Goal: Contribute content: Contribute content

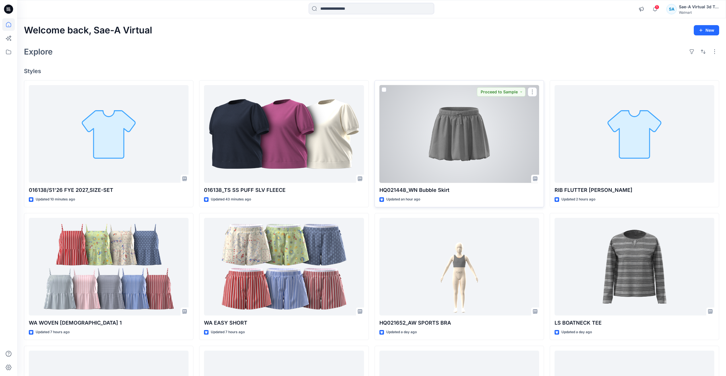
click at [466, 157] on div at bounding box center [459, 134] width 160 height 98
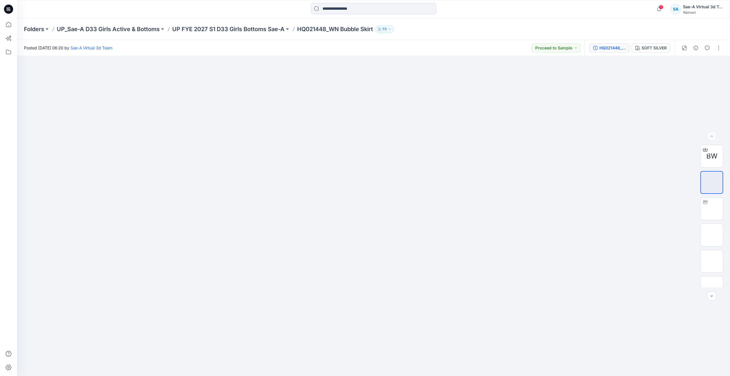
click at [615, 48] on div "HQ021448_SIZE-SET" at bounding box center [612, 48] width 26 height 6
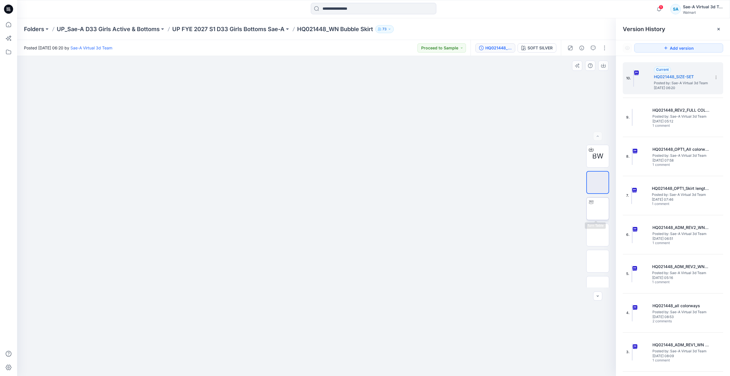
click at [598, 208] on img at bounding box center [598, 208] width 0 height 0
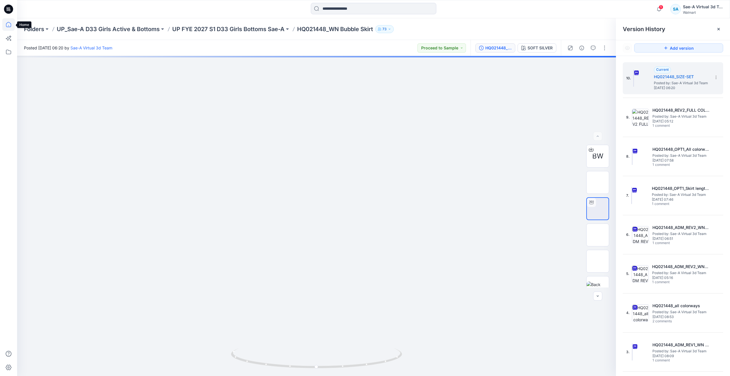
click at [7, 24] on icon at bounding box center [8, 24] width 13 height 13
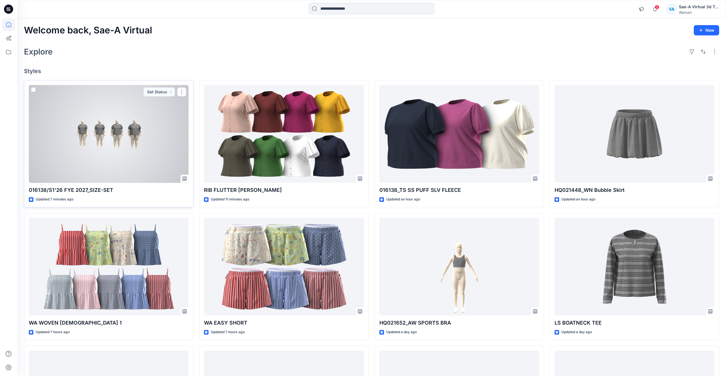
click at [119, 155] on div at bounding box center [109, 134] width 160 height 98
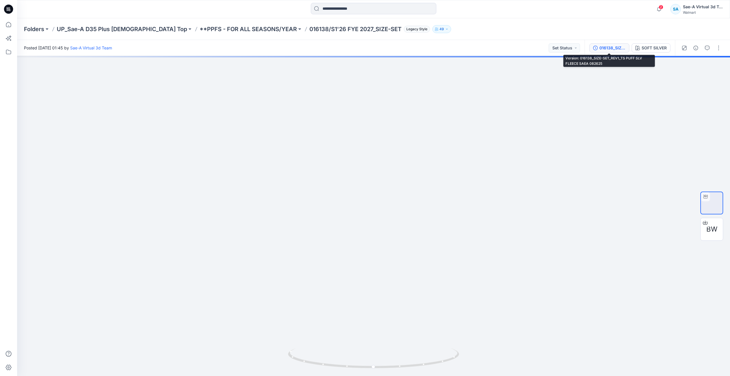
click at [603, 48] on div "016138_SIZE-SET_REV1_TS PUFF SLV FLEECE SAEA 082625" at bounding box center [612, 48] width 26 height 6
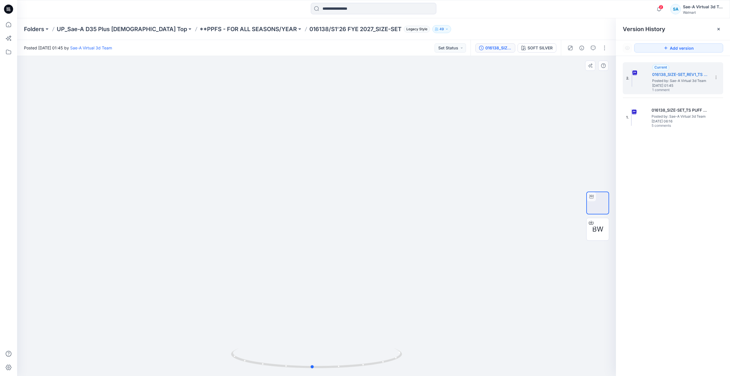
drag, startPoint x: 320, startPoint y: 368, endPoint x: 144, endPoint y: 292, distance: 191.1
click at [144, 292] on div at bounding box center [316, 216] width 599 height 320
click at [11, 23] on icon at bounding box center [8, 24] width 13 height 13
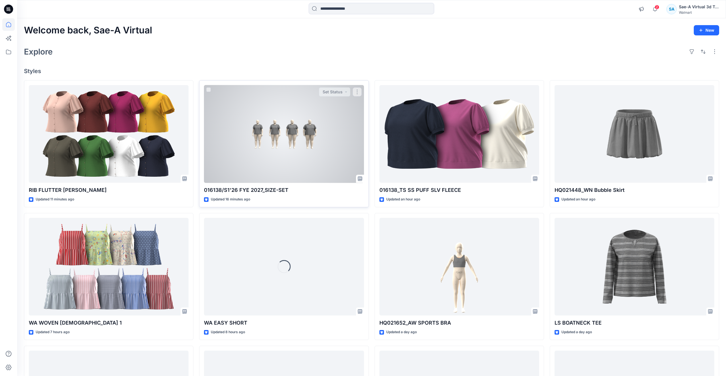
click at [251, 139] on div at bounding box center [284, 134] width 160 height 98
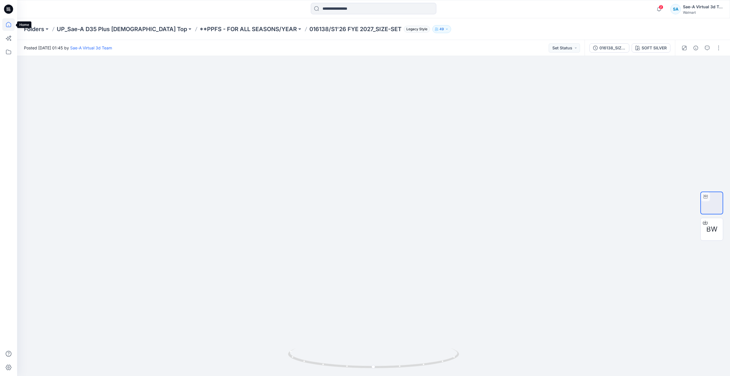
click at [15, 24] on icon at bounding box center [8, 24] width 13 height 13
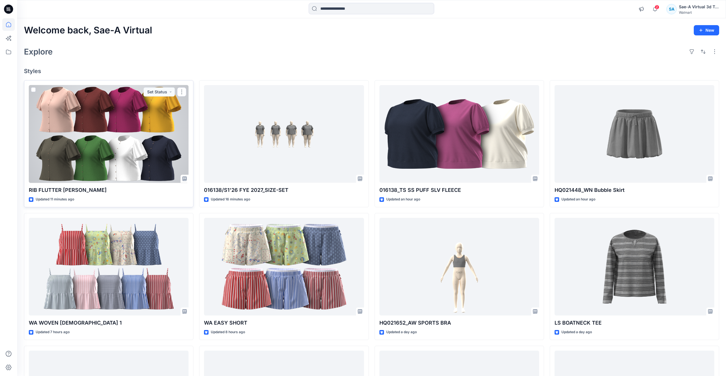
click at [109, 139] on div at bounding box center [109, 134] width 160 height 98
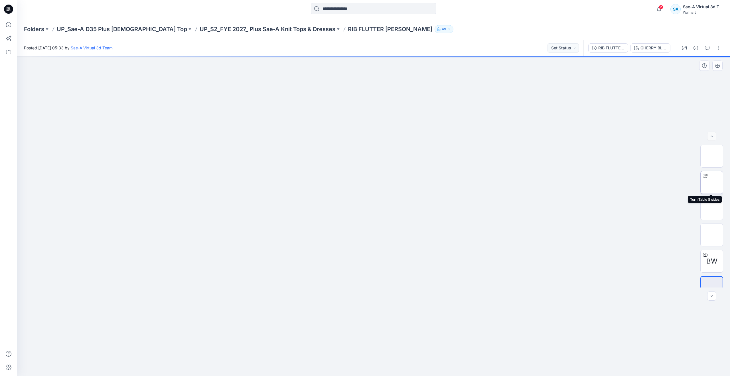
click at [712, 182] on img at bounding box center [712, 182] width 0 height 0
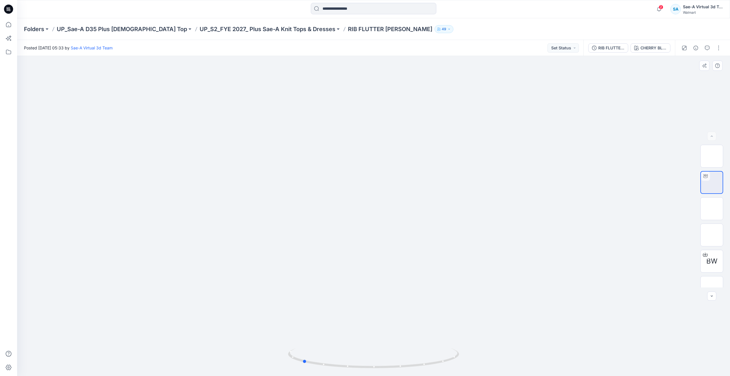
drag, startPoint x: 374, startPoint y: 363, endPoint x: 474, endPoint y: 321, distance: 108.5
click at [474, 321] on div at bounding box center [373, 216] width 713 height 320
click at [7, 25] on icon at bounding box center [8, 24] width 13 height 13
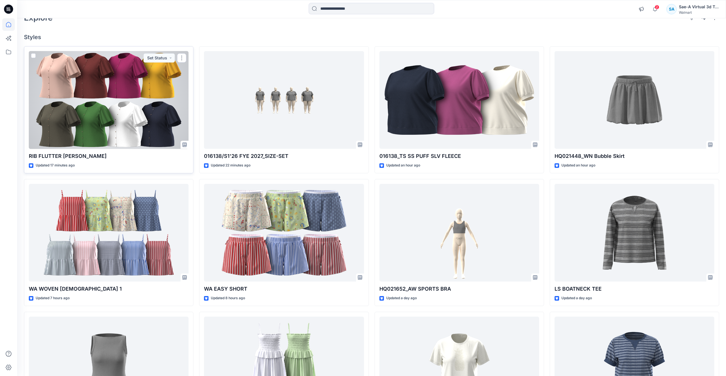
scroll to position [57, 0]
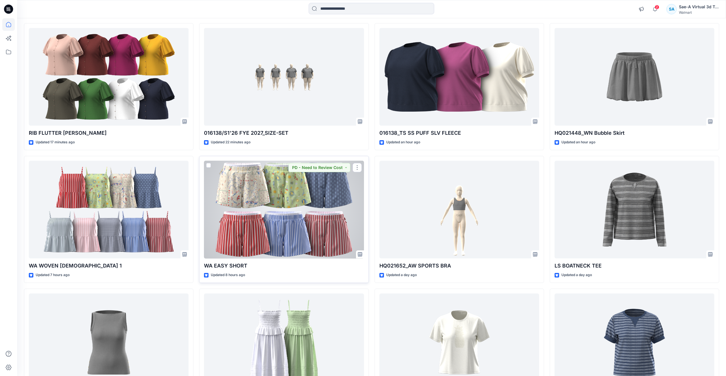
click at [296, 233] on div at bounding box center [284, 210] width 160 height 98
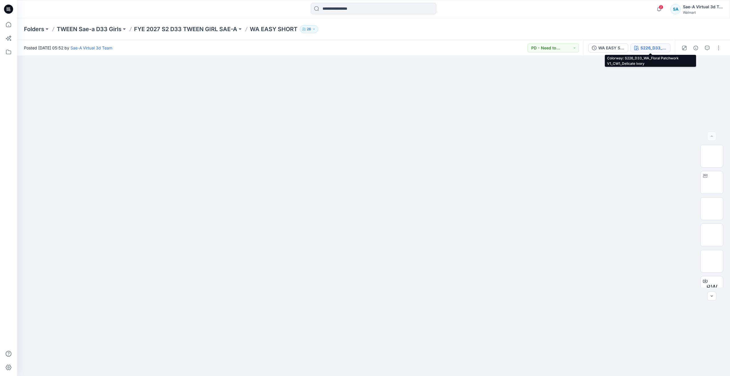
click at [657, 46] on div "S226_D33_WA_Floral Patchwork V1_CW1_Delicate Ivory" at bounding box center [653, 48] width 26 height 6
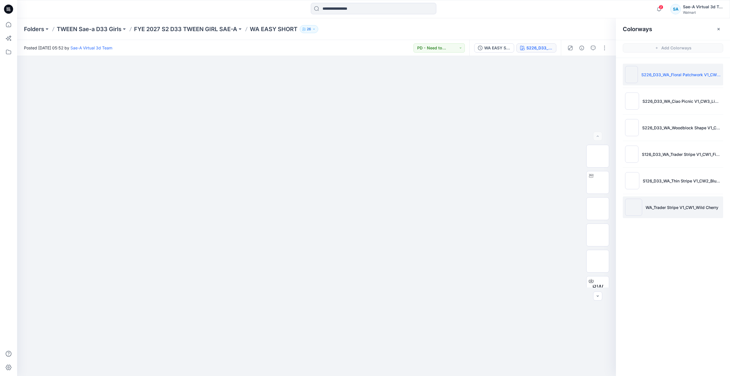
click at [658, 202] on li "WA_Trader Stripe V1_CW1_Wild Cherry" at bounding box center [673, 207] width 100 height 22
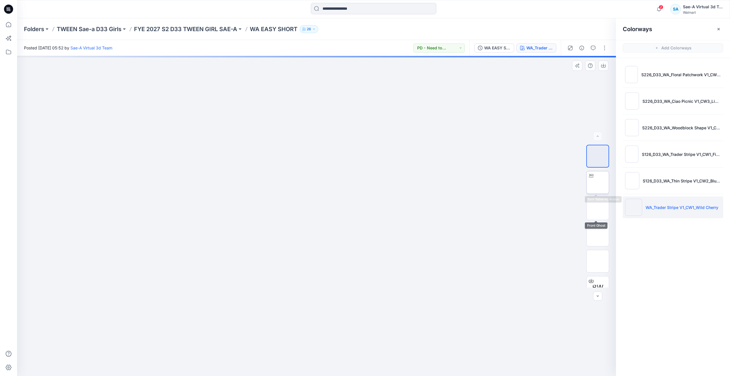
click at [598, 182] on img at bounding box center [598, 182] width 0 height 0
drag, startPoint x: 313, startPoint y: 365, endPoint x: 320, endPoint y: 330, distance: 36.2
click at [320, 330] on div at bounding box center [316, 216] width 599 height 320
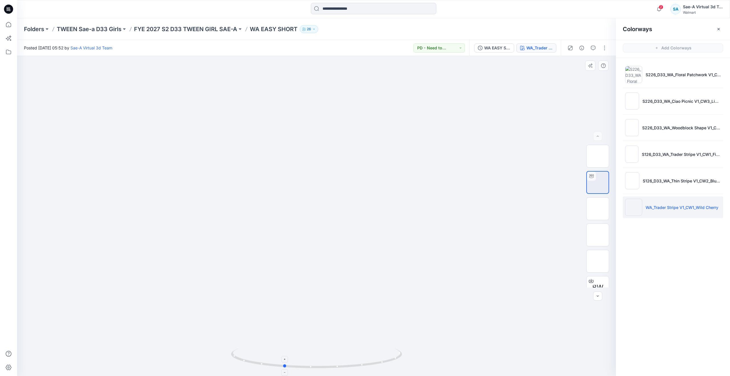
drag, startPoint x: 311, startPoint y: 365, endPoint x: 272, endPoint y: 353, distance: 41.2
click at [272, 353] on icon at bounding box center [317, 358] width 173 height 21
drag, startPoint x: 289, startPoint y: 364, endPoint x: 173, endPoint y: 314, distance: 127.1
click at [173, 314] on div at bounding box center [316, 216] width 599 height 320
click at [4, 23] on icon at bounding box center [8, 24] width 13 height 13
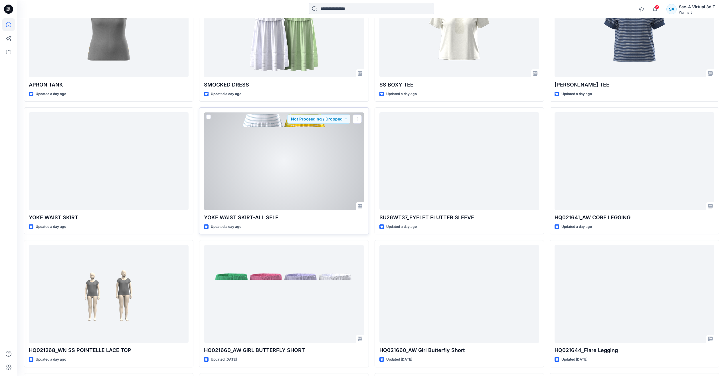
scroll to position [456, 0]
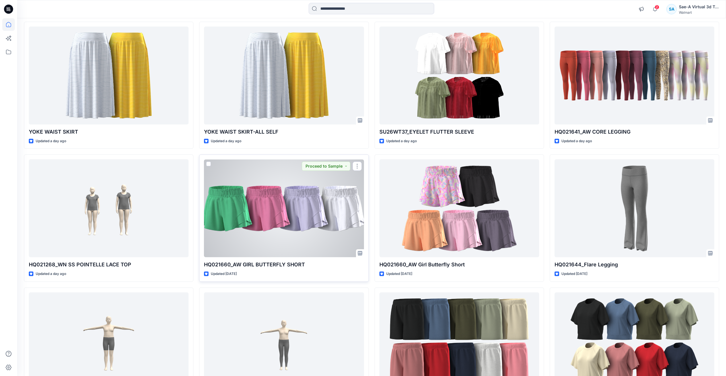
click at [306, 231] on div at bounding box center [284, 208] width 160 height 98
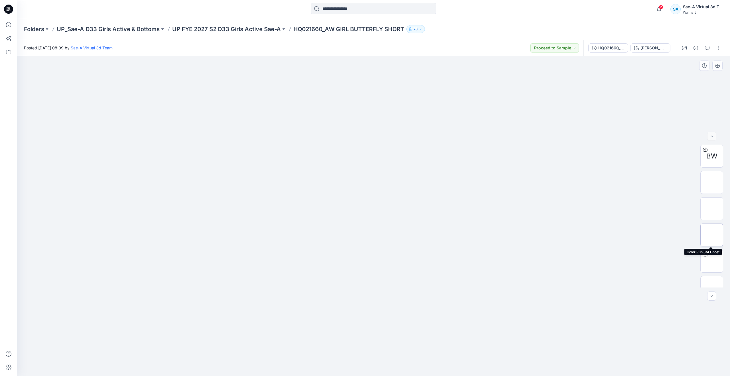
click at [712, 235] on img at bounding box center [712, 235] width 0 height 0
click at [712, 261] on img at bounding box center [712, 261] width 0 height 0
drag, startPoint x: 377, startPoint y: 366, endPoint x: 203, endPoint y: 315, distance: 181.5
click at [203, 315] on div at bounding box center [373, 216] width 713 height 320
click at [12, 27] on icon at bounding box center [8, 24] width 13 height 13
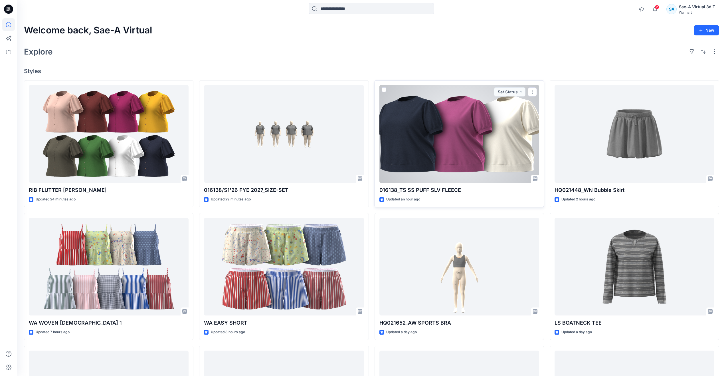
click at [466, 143] on div at bounding box center [459, 134] width 160 height 98
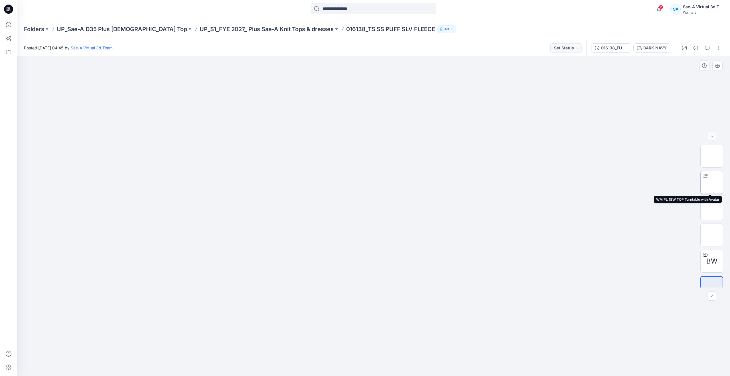
click at [712, 182] on img at bounding box center [712, 182] width 0 height 0
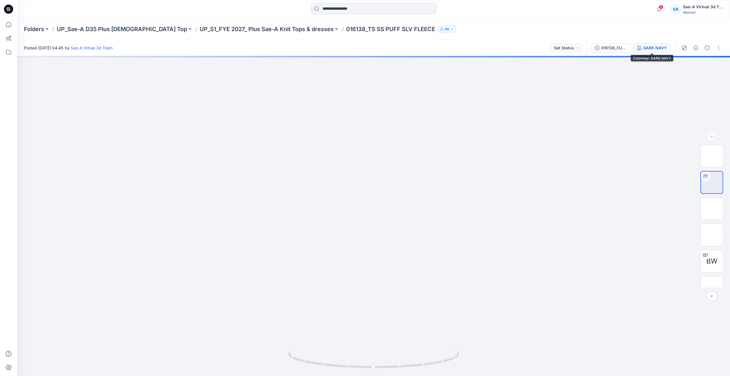
click at [648, 48] on div "DARK NAVY" at bounding box center [654, 48] width 23 height 6
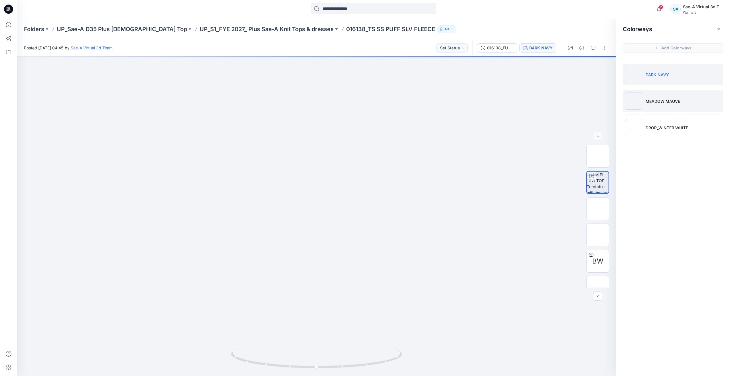
click at [648, 104] on p "MEADOW MAUVE" at bounding box center [663, 101] width 35 height 6
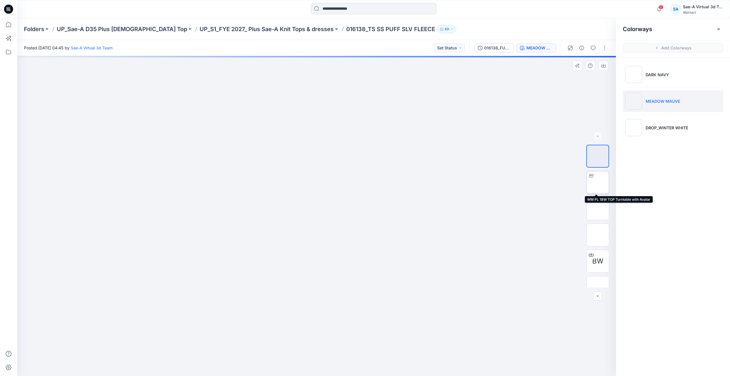
click at [598, 182] on img at bounding box center [598, 182] width 0 height 0
drag, startPoint x: 361, startPoint y: 209, endPoint x: 355, endPoint y: 233, distance: 24.8
drag, startPoint x: 374, startPoint y: 250, endPoint x: 375, endPoint y: 276, distance: 26.5
drag, startPoint x: 372, startPoint y: 247, endPoint x: 372, endPoint y: 205, distance: 41.9
drag, startPoint x: 318, startPoint y: 366, endPoint x: 157, endPoint y: 294, distance: 176.5
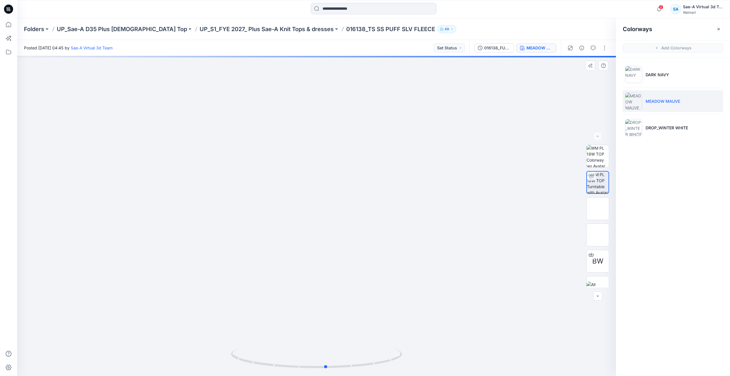
click at [157, 294] on div at bounding box center [316, 216] width 599 height 320
click at [5, 23] on icon at bounding box center [8, 24] width 13 height 13
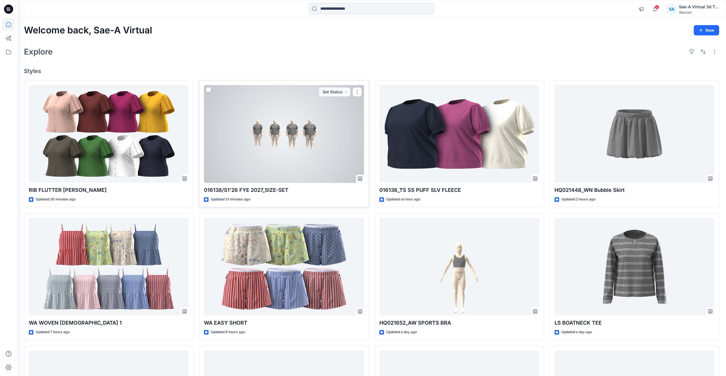
click at [300, 156] on div at bounding box center [284, 134] width 160 height 98
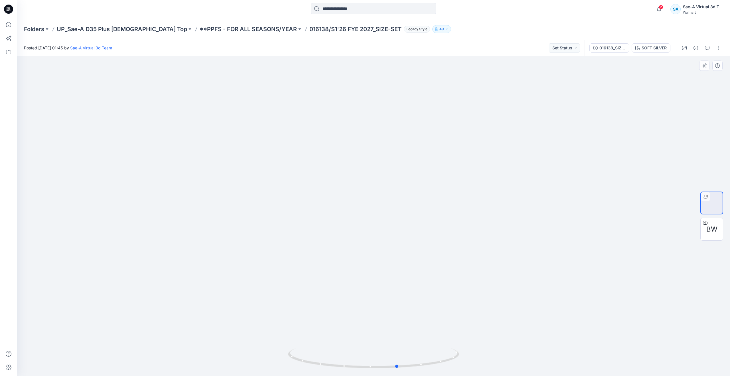
drag, startPoint x: 374, startPoint y: 365, endPoint x: 221, endPoint y: 330, distance: 156.7
click at [221, 330] on div at bounding box center [373, 216] width 713 height 320
click at [5, 23] on icon at bounding box center [8, 24] width 13 height 13
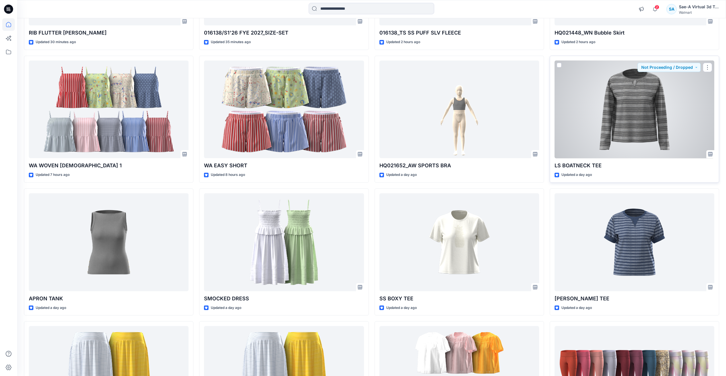
scroll to position [143, 0]
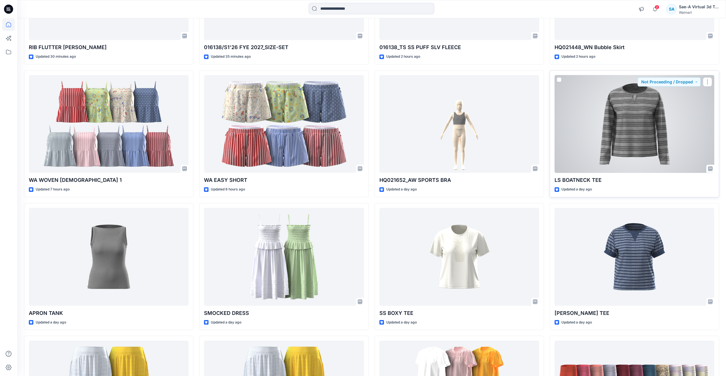
click at [599, 143] on div at bounding box center [634, 124] width 160 height 98
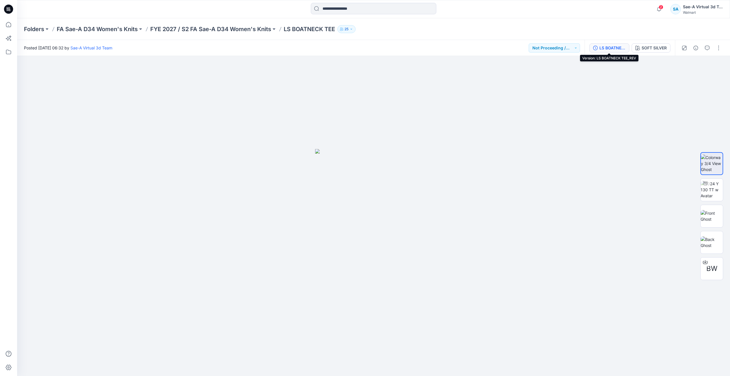
click at [607, 45] on div "LS BOATNECK TEE_REV" at bounding box center [612, 48] width 26 height 6
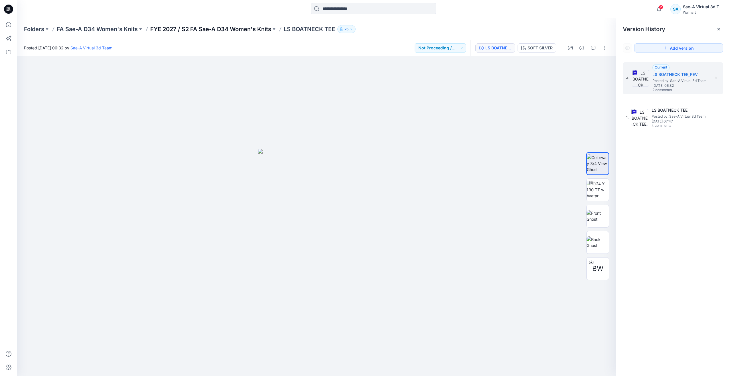
click at [201, 28] on p "FYE 2027 / S2 FA Sae-A D34 Women's Knits" at bounding box center [210, 29] width 121 height 8
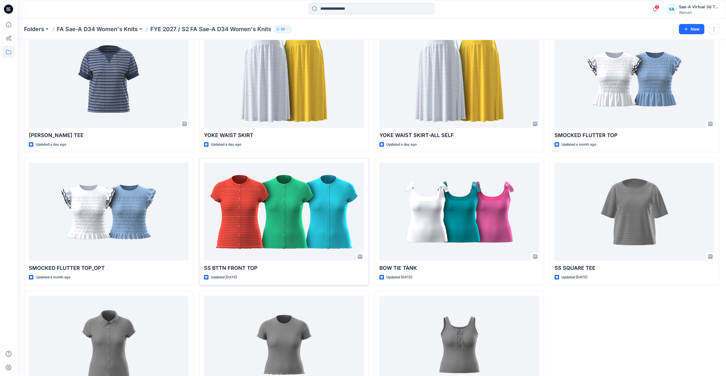
scroll to position [220, 0]
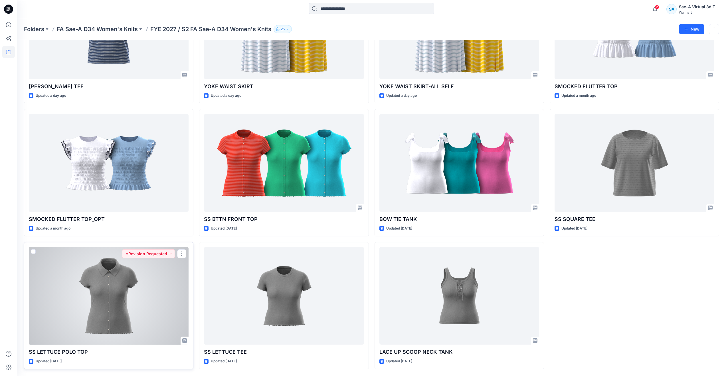
click at [115, 309] on div at bounding box center [109, 296] width 160 height 98
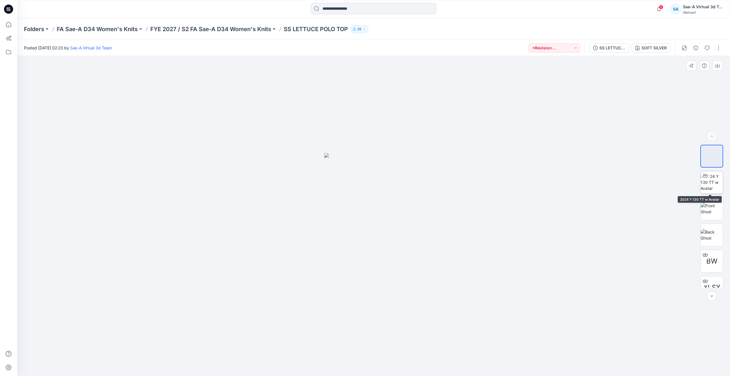
click at [710, 179] on img at bounding box center [712, 182] width 22 height 18
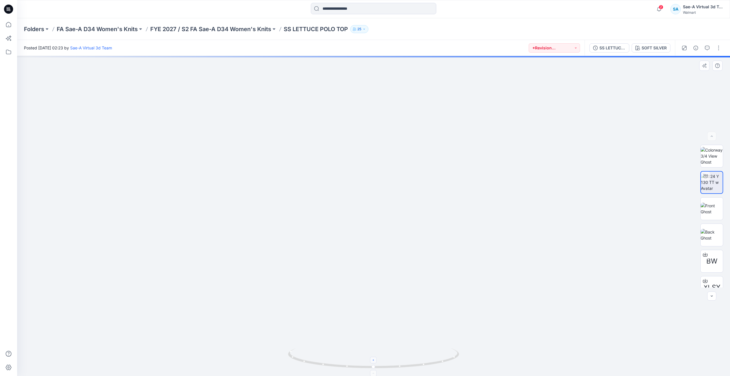
click at [375, 362] on div at bounding box center [373, 359] width 7 height 7
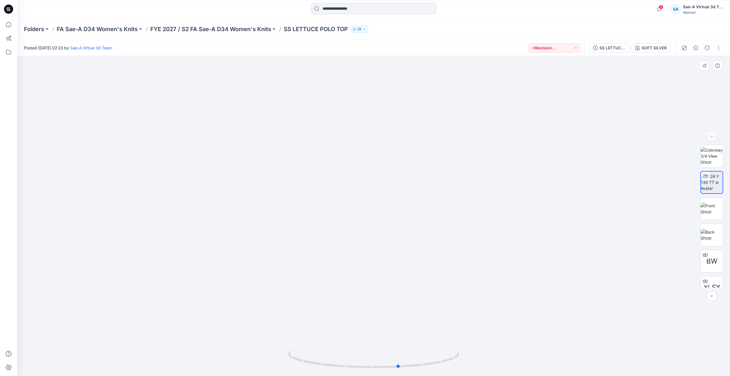
drag, startPoint x: 374, startPoint y: 365, endPoint x: 400, endPoint y: 309, distance: 61.5
click at [400, 309] on div at bounding box center [373, 216] width 713 height 320
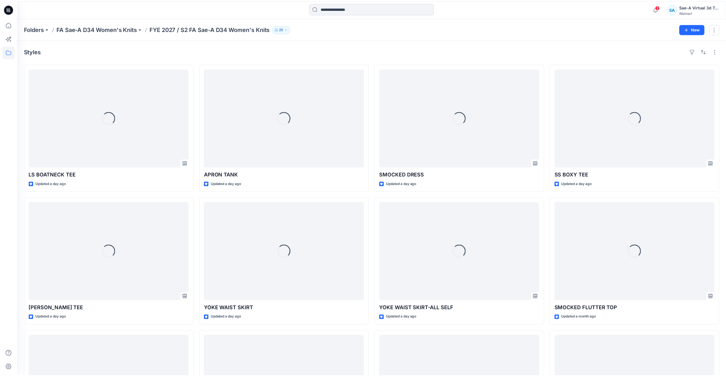
scroll to position [220, 0]
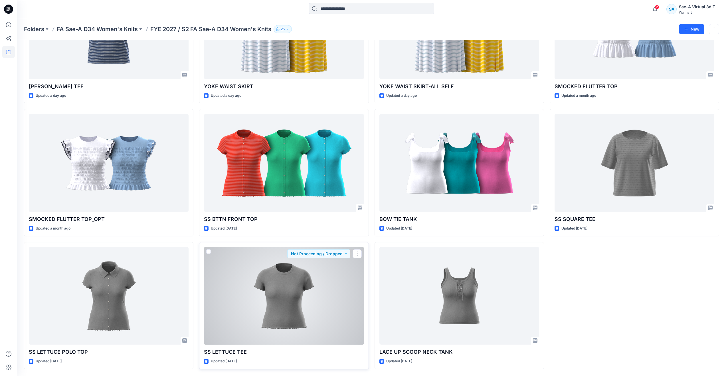
click at [274, 285] on div at bounding box center [284, 296] width 160 height 98
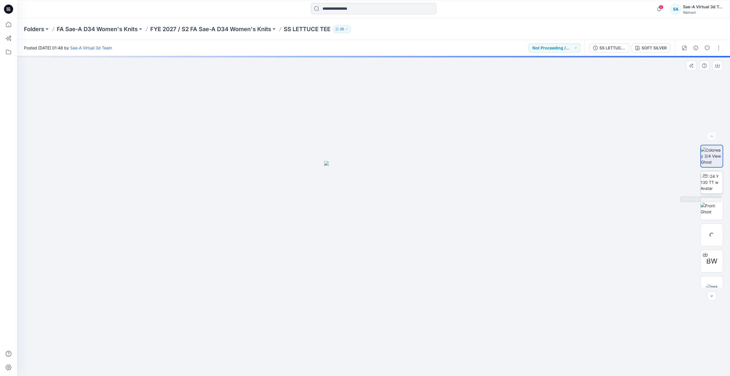
click at [709, 181] on img at bounding box center [712, 182] width 22 height 18
click at [375, 362] on div at bounding box center [373, 359] width 7 height 7
drag, startPoint x: 346, startPoint y: 364, endPoint x: 354, endPoint y: 341, distance: 23.8
click at [354, 341] on div at bounding box center [373, 216] width 713 height 320
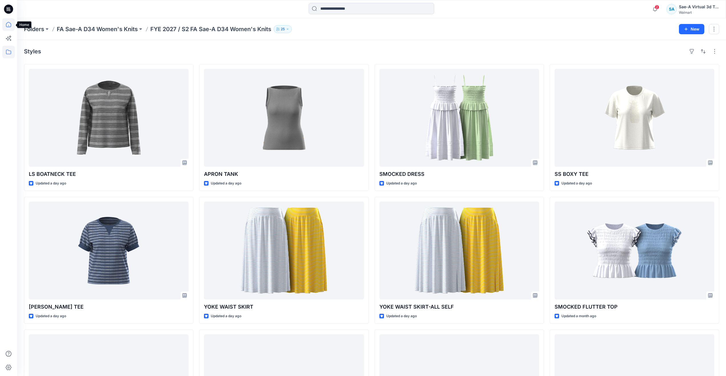
click at [9, 23] on icon at bounding box center [8, 24] width 5 height 5
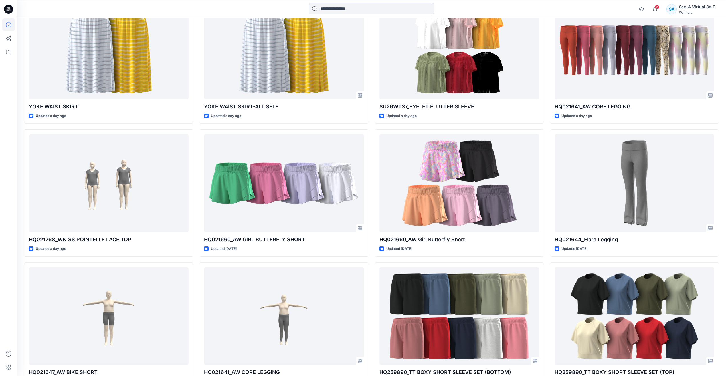
scroll to position [522, 0]
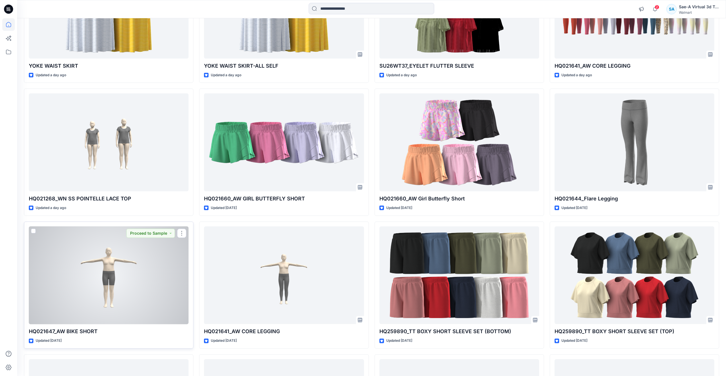
click at [144, 284] on div at bounding box center [109, 275] width 160 height 98
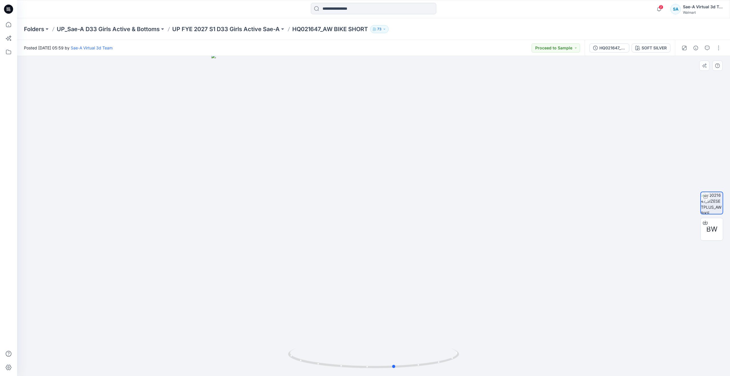
drag, startPoint x: 373, startPoint y: 367, endPoint x: 223, endPoint y: 300, distance: 164.4
click at [223, 300] on div at bounding box center [373, 216] width 713 height 320
click at [12, 27] on icon at bounding box center [8, 24] width 13 height 13
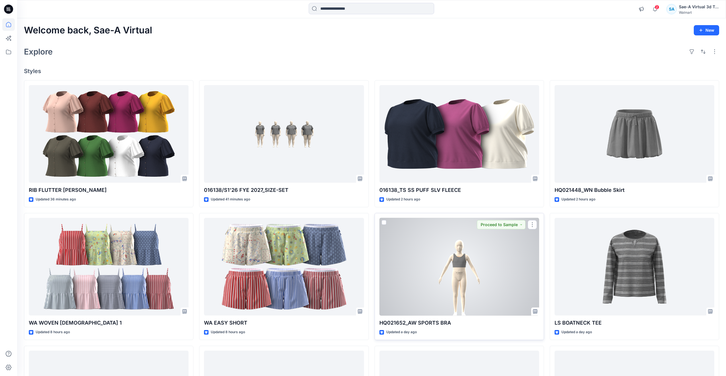
click at [462, 301] on div at bounding box center [459, 267] width 160 height 98
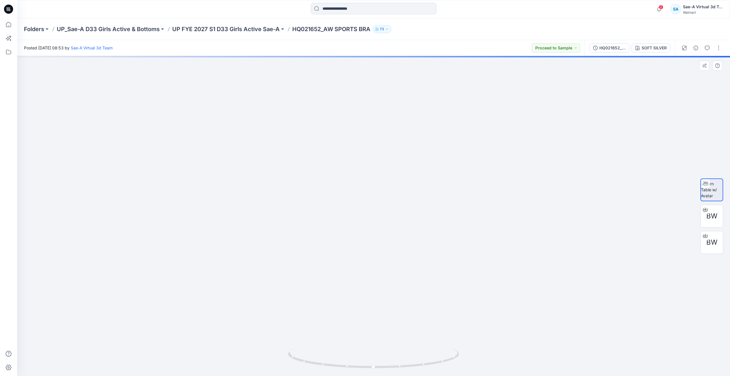
drag, startPoint x: 381, startPoint y: 213, endPoint x: 376, endPoint y: 269, distance: 55.8
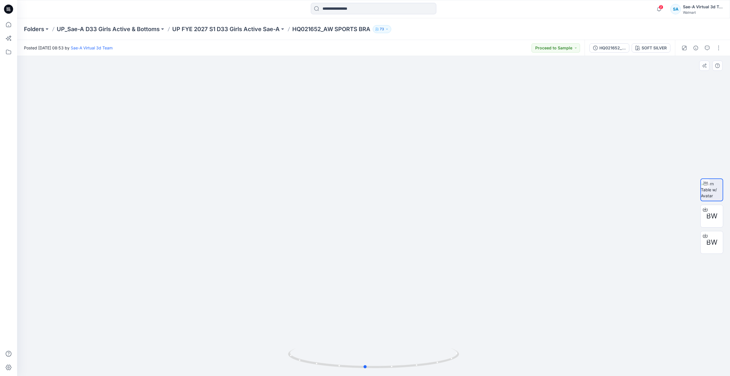
drag, startPoint x: 377, startPoint y: 367, endPoint x: 197, endPoint y: 296, distance: 193.2
click at [197, 296] on div at bounding box center [373, 216] width 713 height 320
click at [602, 45] on div "HQ021652_SIZE-SET" at bounding box center [612, 48] width 26 height 6
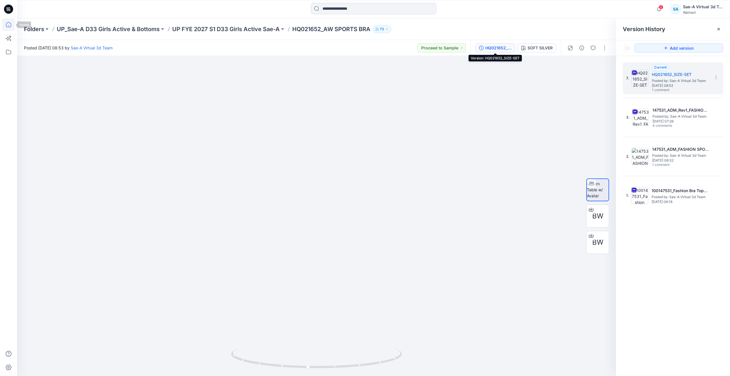
click at [5, 24] on icon at bounding box center [8, 24] width 13 height 13
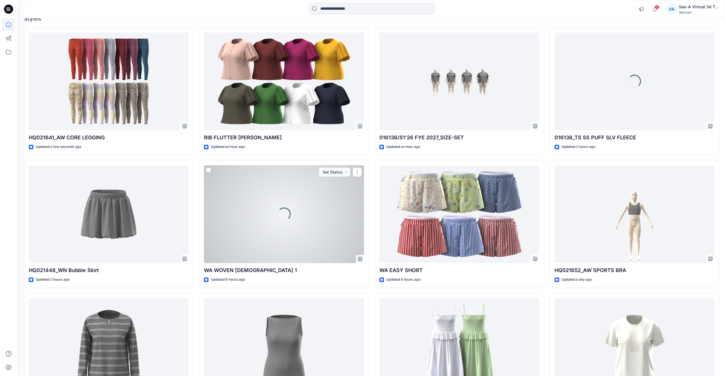
scroll to position [29, 0]
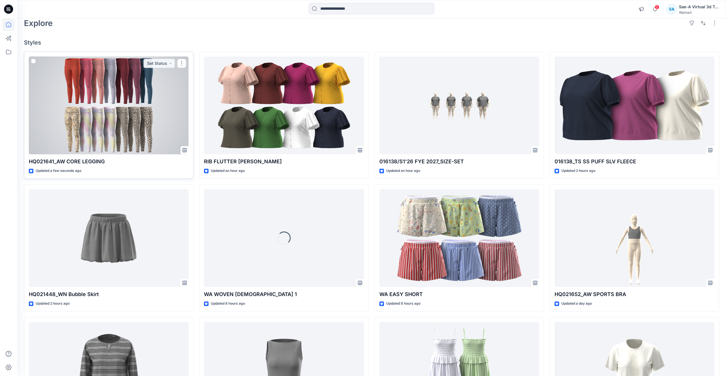
click at [116, 106] on div at bounding box center [109, 105] width 160 height 98
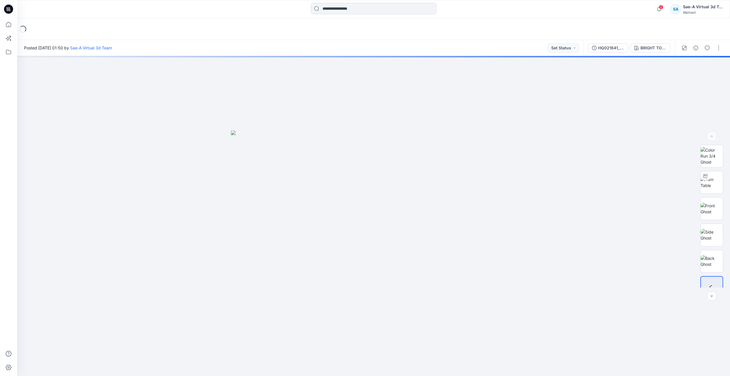
click at [659, 7] on span "2" at bounding box center [661, 7] width 5 height 5
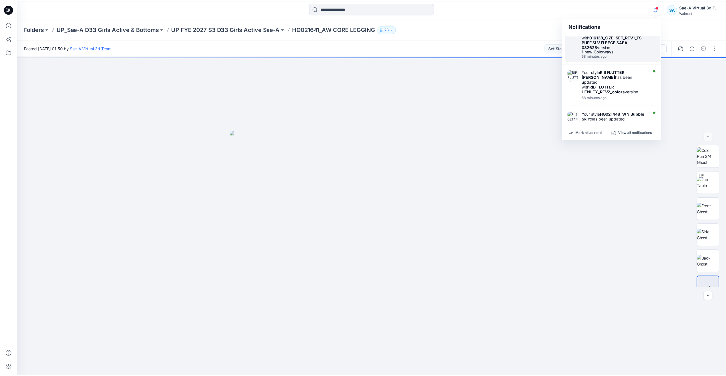
scroll to position [57, 0]
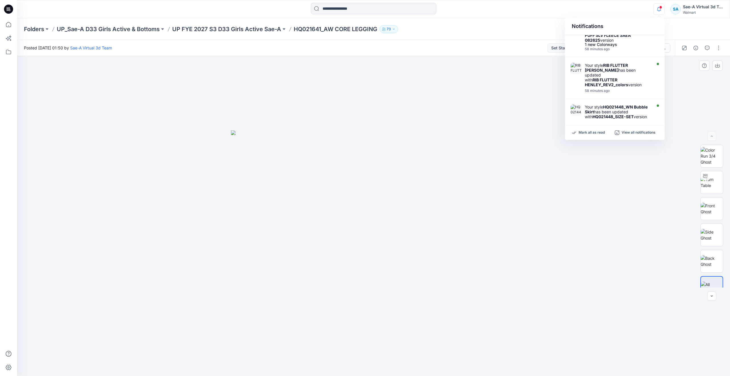
click at [593, 231] on div at bounding box center [373, 216] width 713 height 320
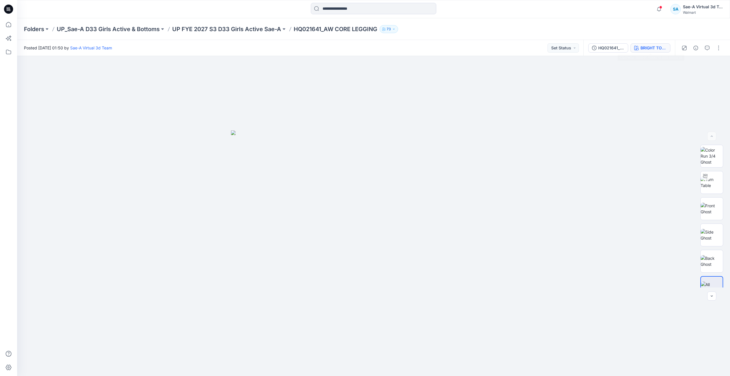
click at [644, 43] on button "BRIGHT TOMATE RED 2033772" at bounding box center [650, 47] width 40 height 9
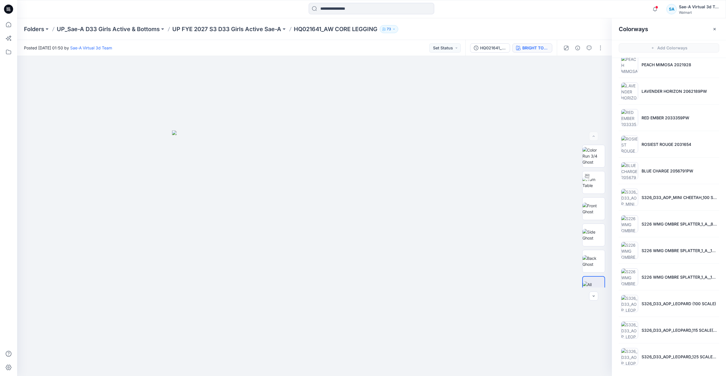
scroll to position [2, 0]
click at [657, 308] on li "S326_D33_AOP_LEOPARD (100 SCALE)" at bounding box center [668, 302] width 100 height 22
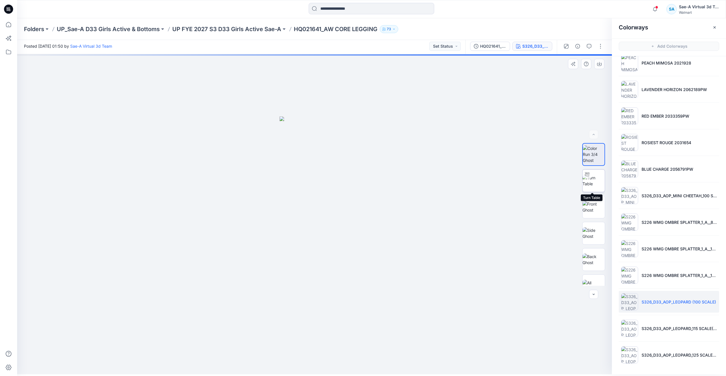
click at [590, 181] on img at bounding box center [593, 181] width 22 height 12
drag, startPoint x: 332, startPoint y: 322, endPoint x: 331, endPoint y: 186, distance: 136.0
drag, startPoint x: 317, startPoint y: 364, endPoint x: 151, endPoint y: 311, distance: 174.1
click at [151, 311] on div at bounding box center [314, 214] width 595 height 320
drag, startPoint x: 299, startPoint y: 160, endPoint x: 300, endPoint y: 294, distance: 134.3
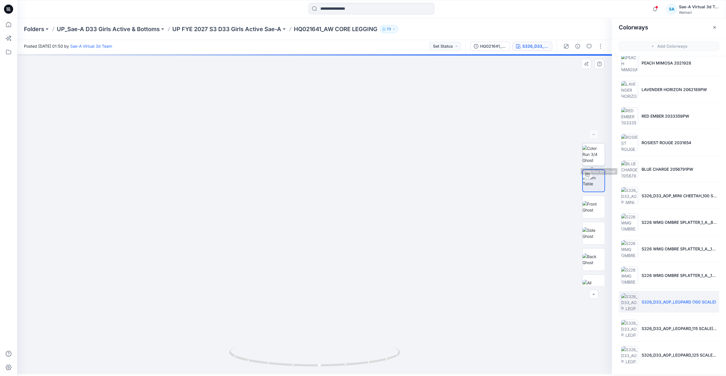
click at [588, 157] on img at bounding box center [593, 154] width 22 height 18
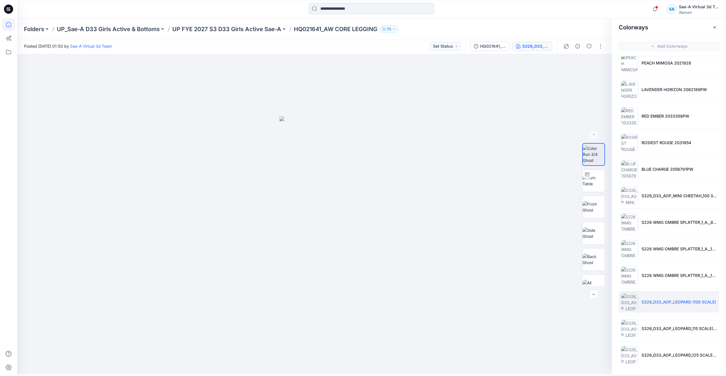
click at [11, 27] on icon at bounding box center [8, 24] width 13 height 13
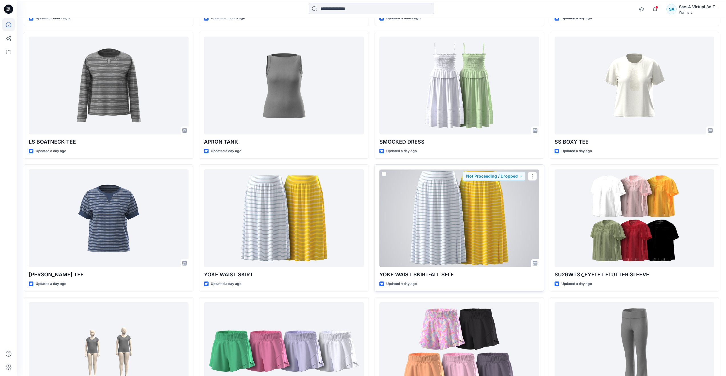
scroll to position [408, 0]
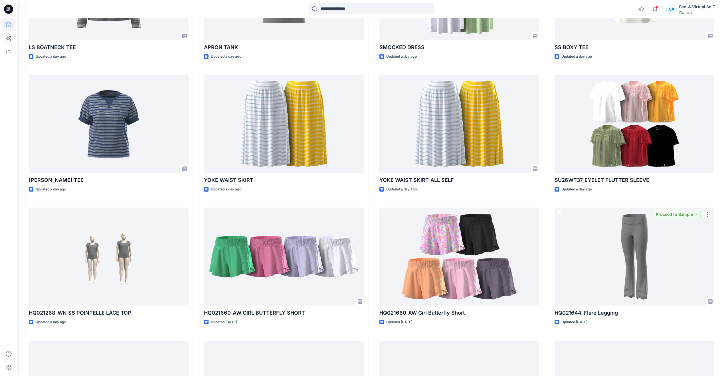
click at [549, 334] on div "HQ021641_AW CORE LEGGING Updated 14 minutes ago HQ021448_WN Bubble Skirt Update…" at bounding box center [371, 266] width 695 height 1188
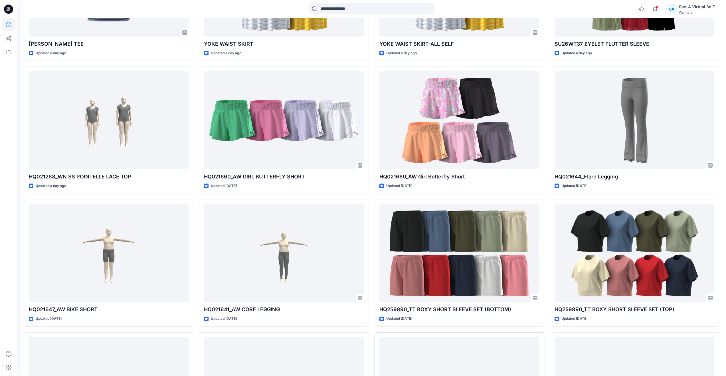
scroll to position [608, 0]
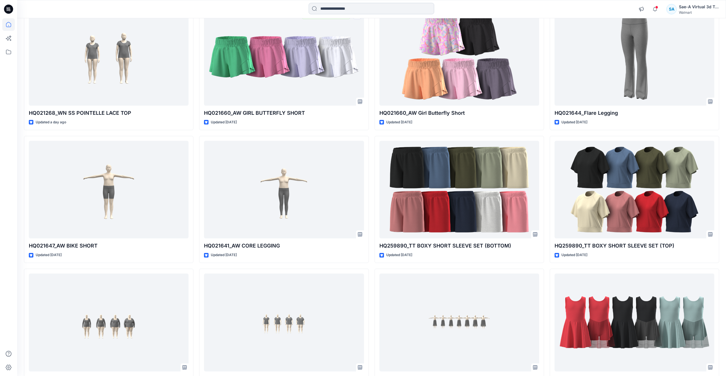
click at [342, 9] on input at bounding box center [371, 8] width 125 height 11
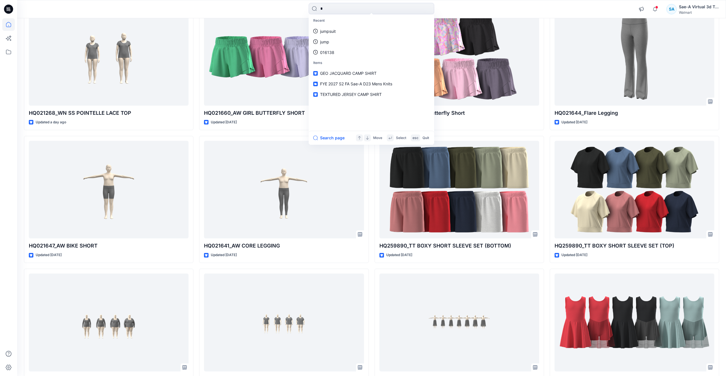
type input "**"
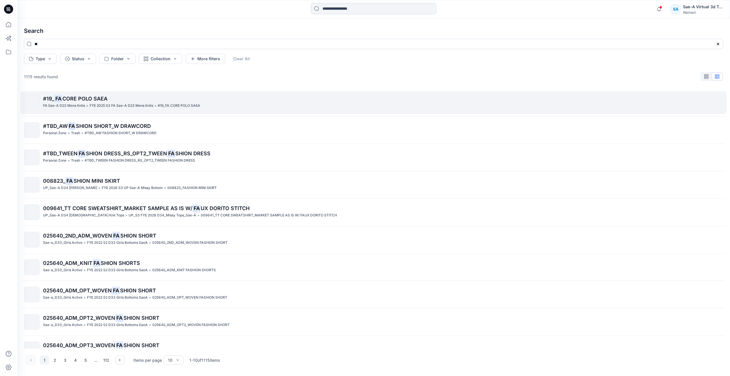
click at [125, 100] on p "#19_ FA CORE POLO SAEA" at bounding box center [383, 99] width 680 height 8
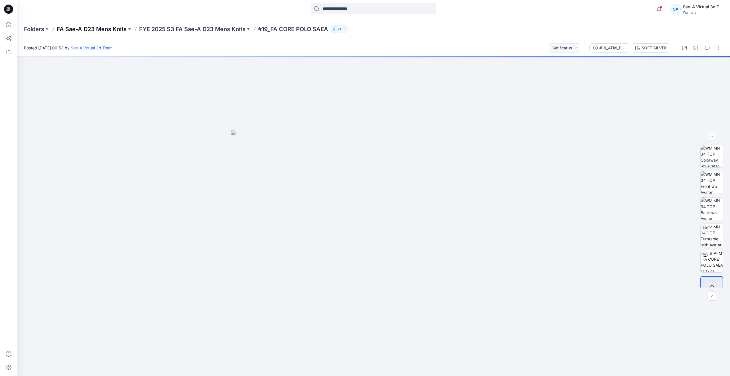
click at [111, 29] on p "FA Sae-A D23 Mens Knits" at bounding box center [92, 29] width 70 height 8
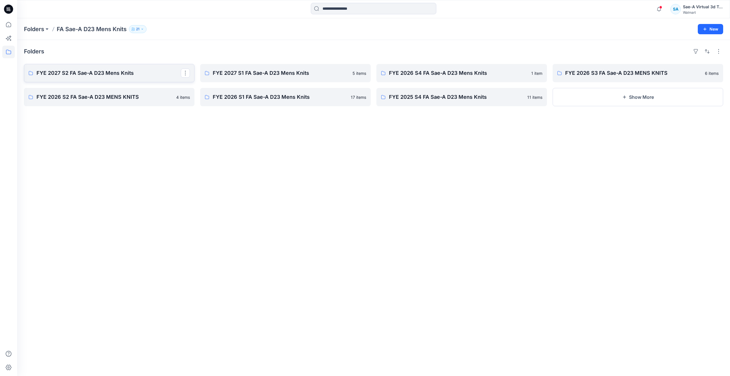
click at [124, 72] on p "FYE 2027 S2 FA Sae-A D23 Mens Knits" at bounding box center [108, 73] width 144 height 8
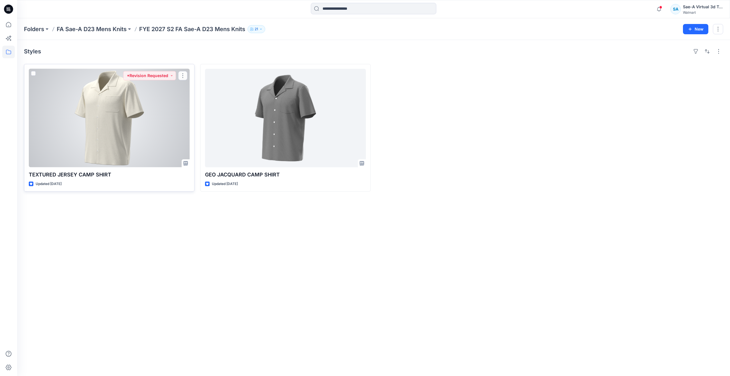
click at [118, 137] on div at bounding box center [109, 118] width 161 height 98
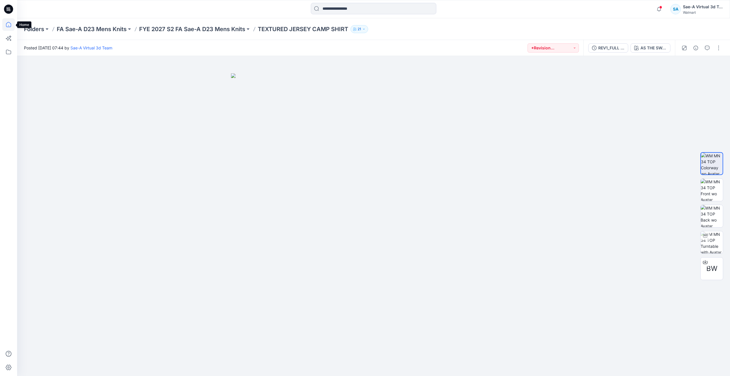
drag, startPoint x: 6, startPoint y: 25, endPoint x: 15, endPoint y: 28, distance: 8.7
click at [6, 25] on icon at bounding box center [8, 24] width 5 height 5
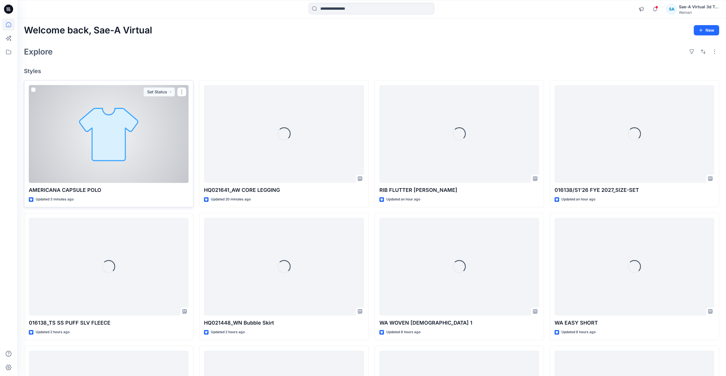
click at [81, 129] on div at bounding box center [109, 134] width 160 height 98
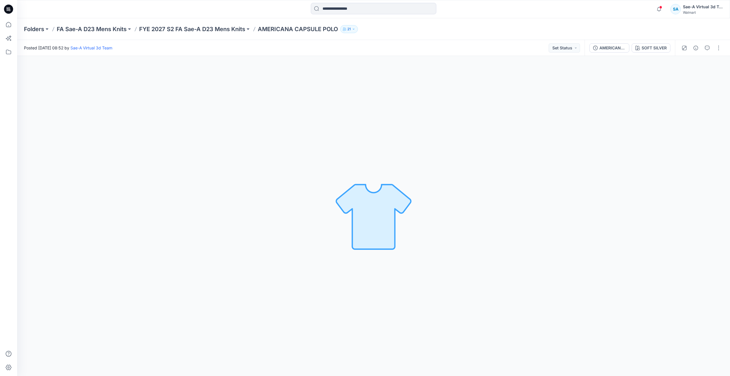
click at [115, 115] on div "SOFT SILVER Loading... Material Properties Loading..." at bounding box center [373, 216] width 713 height 320
click at [11, 24] on icon at bounding box center [8, 24] width 5 height 5
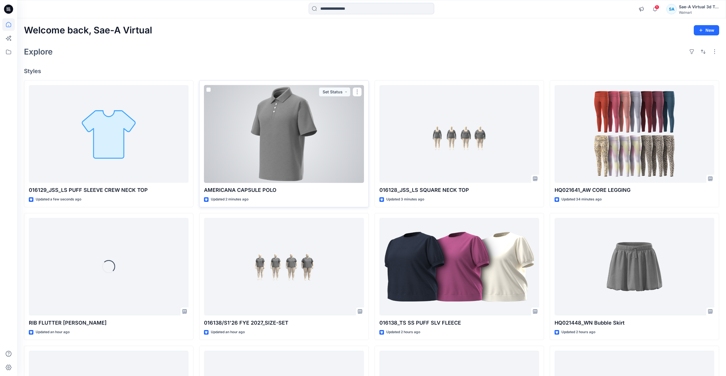
click at [272, 163] on div at bounding box center [284, 134] width 160 height 98
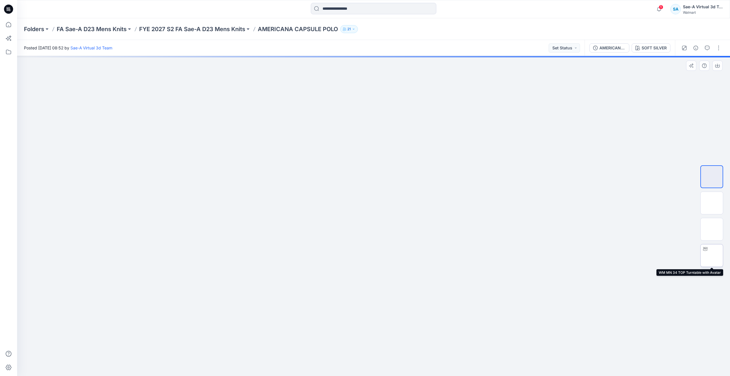
click at [712, 255] on img at bounding box center [712, 255] width 0 height 0
drag, startPoint x: 415, startPoint y: 243, endPoint x: 417, endPoint y: 299, distance: 56.2
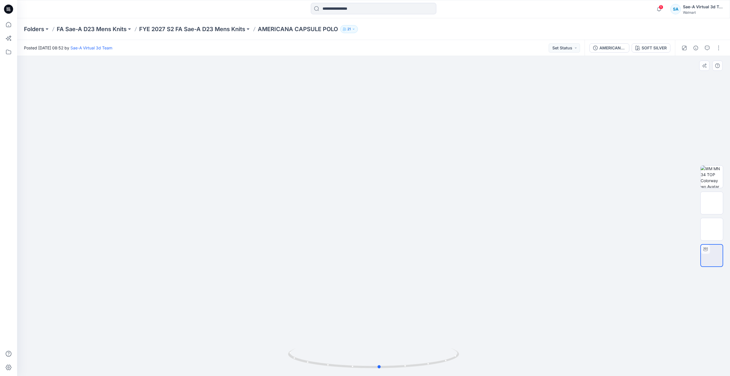
drag, startPoint x: 373, startPoint y: 368, endPoint x: 379, endPoint y: 343, distance: 26.1
click at [379, 343] on div at bounding box center [373, 216] width 713 height 320
drag, startPoint x: 377, startPoint y: 364, endPoint x: 210, endPoint y: 342, distance: 168.0
click at [210, 342] on div at bounding box center [373, 216] width 713 height 320
click at [206, 27] on p "FYE 2027 S2 FA Sae-A D23 Mens Knits" at bounding box center [192, 29] width 106 height 8
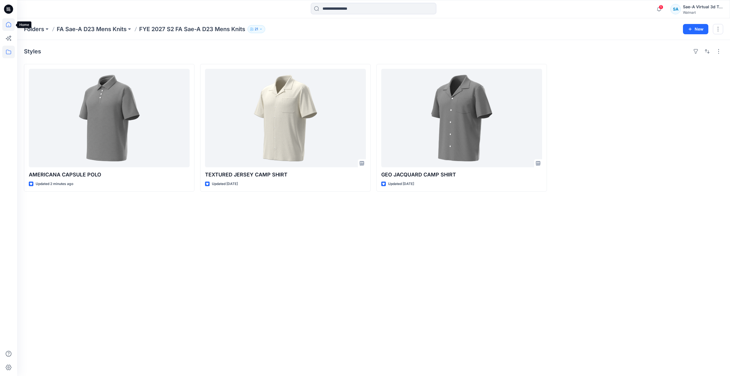
click at [9, 25] on icon at bounding box center [8, 24] width 13 height 13
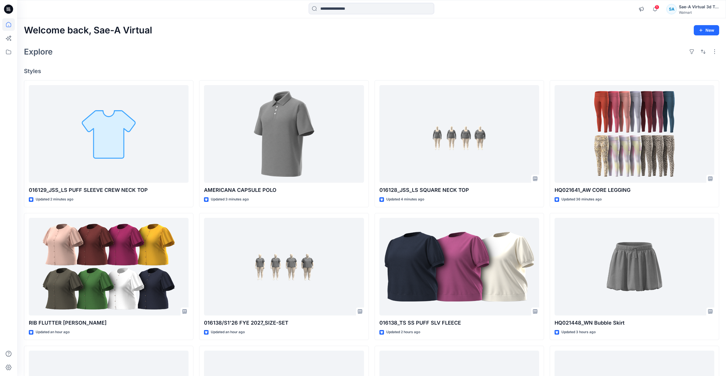
click at [226, 44] on div "Welcome back, Sae-A Virtual New Explore Styles 016129_JSS_LS PUFF SLEEVE CREW N…" at bounding box center [371, 258] width 709 height 481
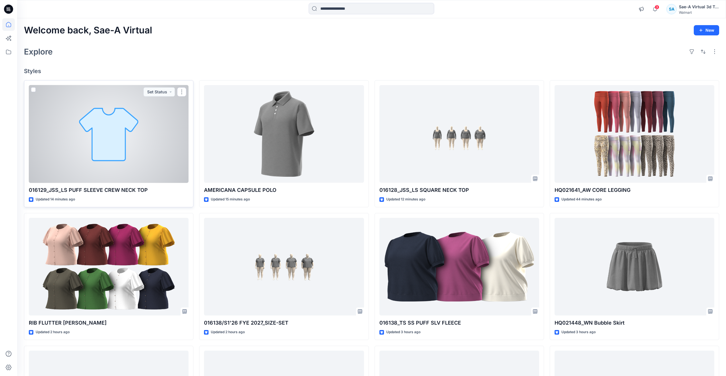
click at [109, 137] on div at bounding box center [109, 134] width 160 height 98
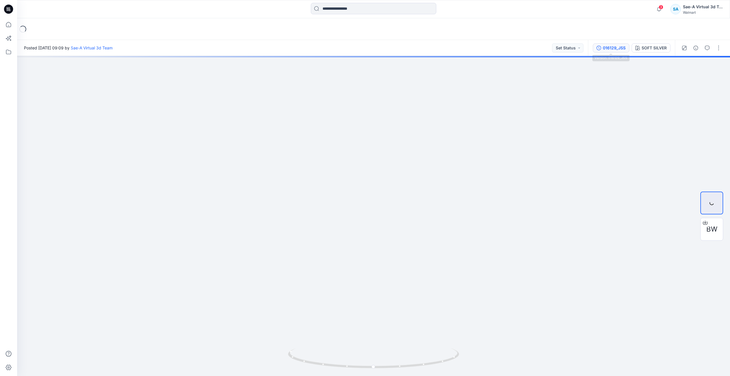
click at [612, 52] on button "016129_JSS" at bounding box center [611, 47] width 36 height 9
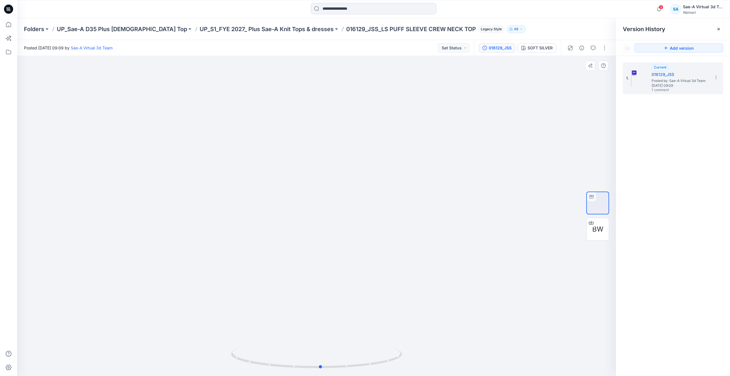
drag, startPoint x: 315, startPoint y: 367, endPoint x: 148, endPoint y: 321, distance: 173.0
click at [148, 321] on div at bounding box center [316, 216] width 599 height 320
click at [6, 26] on icon at bounding box center [8, 24] width 13 height 13
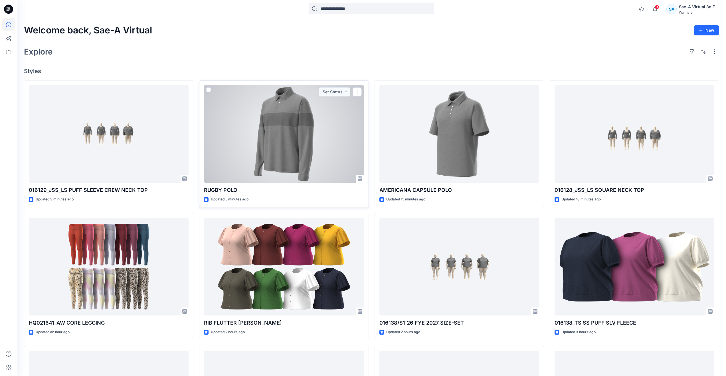
click at [291, 146] on div at bounding box center [284, 134] width 160 height 98
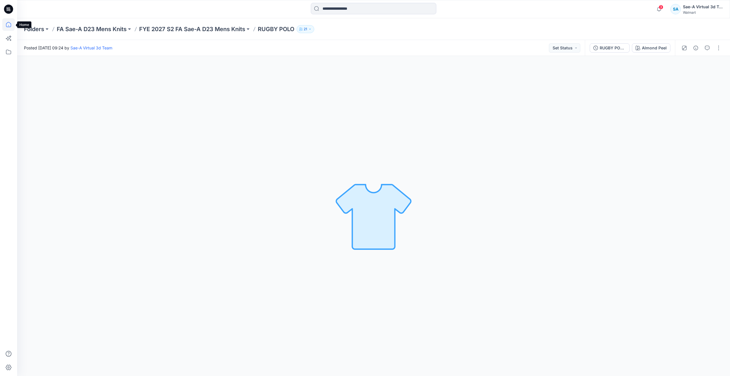
click at [8, 29] on icon at bounding box center [8, 24] width 13 height 13
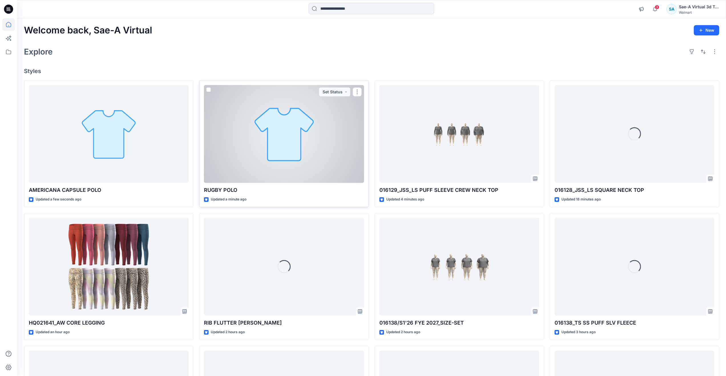
click at [271, 162] on div at bounding box center [284, 134] width 160 height 98
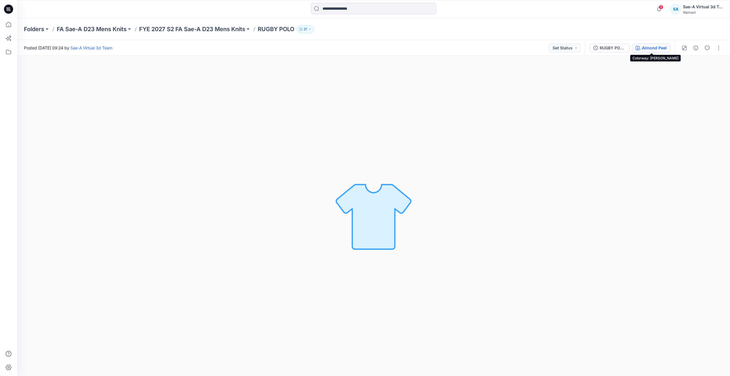
click at [642, 46] on button "Almond Peel" at bounding box center [651, 47] width 38 height 9
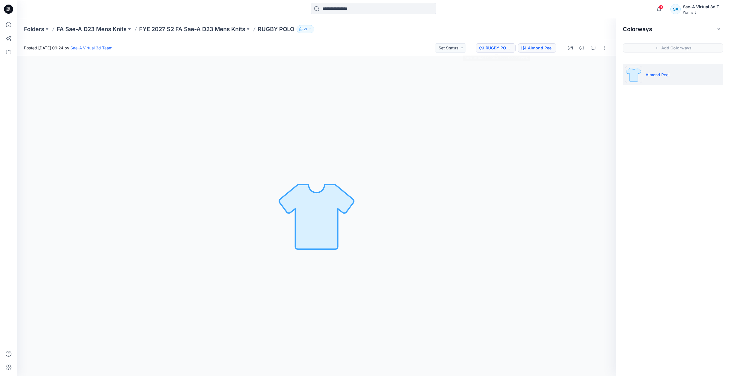
click at [495, 46] on div "RUGBY POLO_FULL COLORWAYS" at bounding box center [499, 48] width 26 height 6
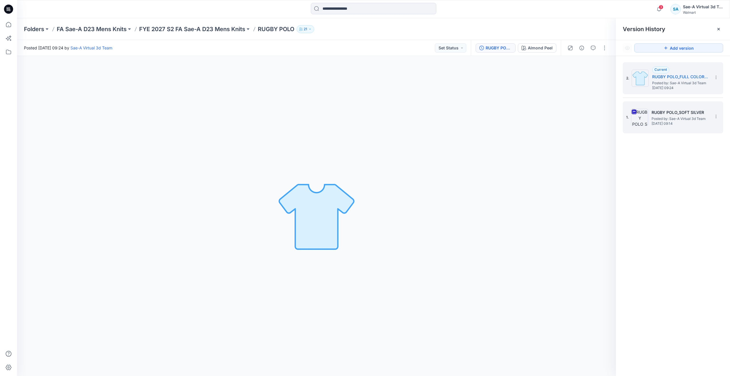
click at [650, 116] on div "1. RUGBY POLO_SOFT SILVER Posted by: Sae-A Virtual 3d Team Wednesday, August 27…" at bounding box center [669, 117] width 86 height 27
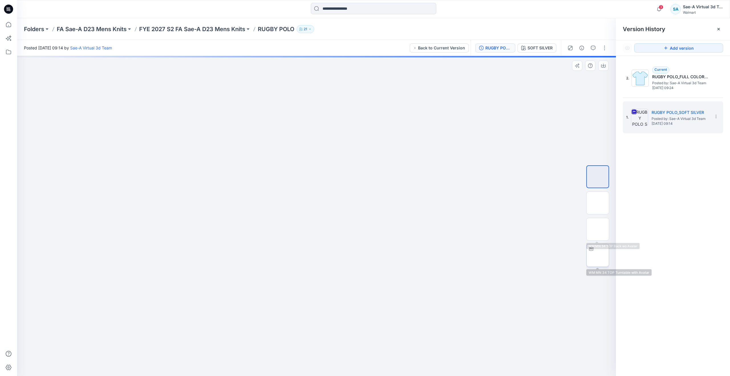
click at [598, 255] on img at bounding box center [598, 255] width 0 height 0
drag, startPoint x: 371, startPoint y: 208, endPoint x: 384, endPoint y: 283, distance: 75.8
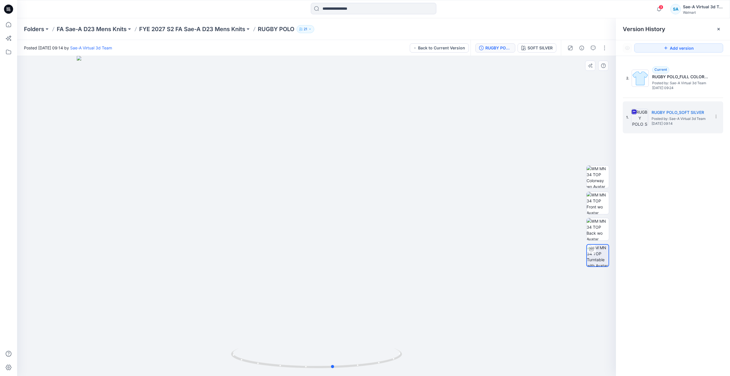
drag, startPoint x: 319, startPoint y: 367, endPoint x: 165, endPoint y: 325, distance: 159.9
click at [165, 325] on div at bounding box center [316, 216] width 599 height 320
click at [12, 25] on icon at bounding box center [8, 24] width 13 height 13
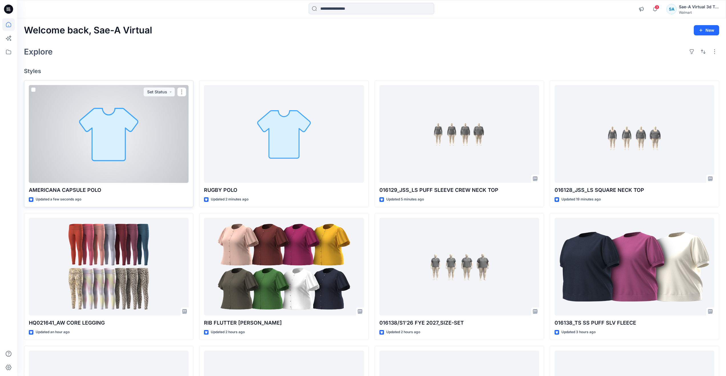
click at [121, 151] on div at bounding box center [109, 134] width 160 height 98
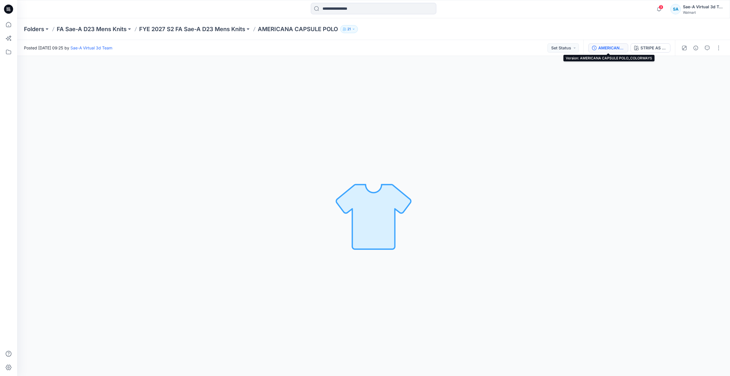
click at [617, 46] on div "AMERICANA CAPSULE POLO_COLORWAYS" at bounding box center [611, 48] width 26 height 6
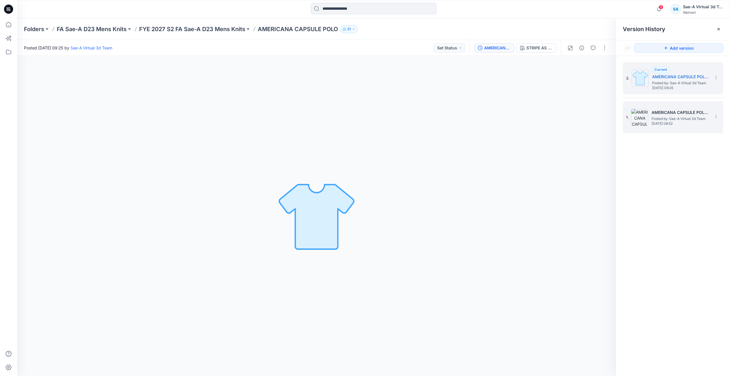
click at [641, 117] on img at bounding box center [639, 117] width 17 height 17
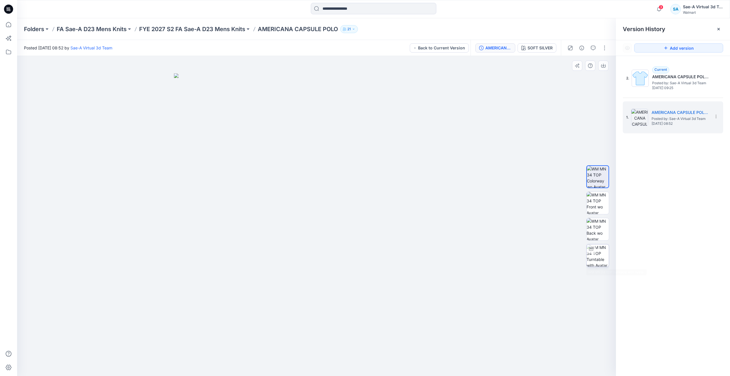
click at [598, 253] on img at bounding box center [598, 255] width 22 height 22
drag, startPoint x: 368, startPoint y: 222, endPoint x: 368, endPoint y: 299, distance: 77.6
drag, startPoint x: 317, startPoint y: 364, endPoint x: 146, endPoint y: 330, distance: 174.7
click at [146, 330] on div at bounding box center [316, 216] width 599 height 320
click at [12, 25] on icon at bounding box center [8, 24] width 13 height 13
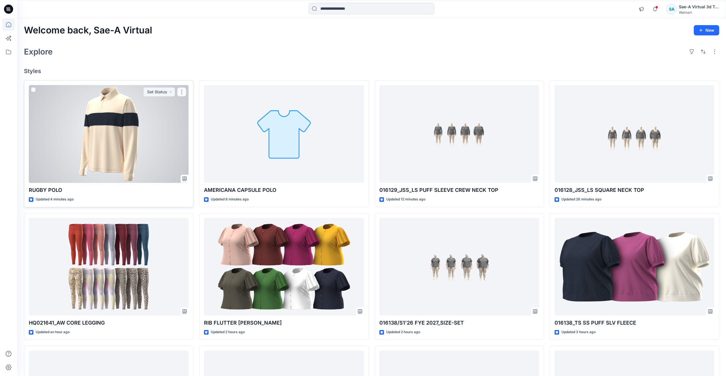
click at [106, 136] on div at bounding box center [109, 134] width 160 height 98
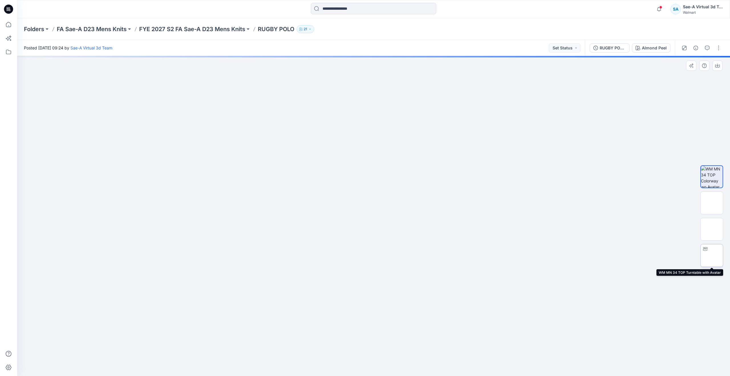
click at [712, 255] on img at bounding box center [712, 255] width 0 height 0
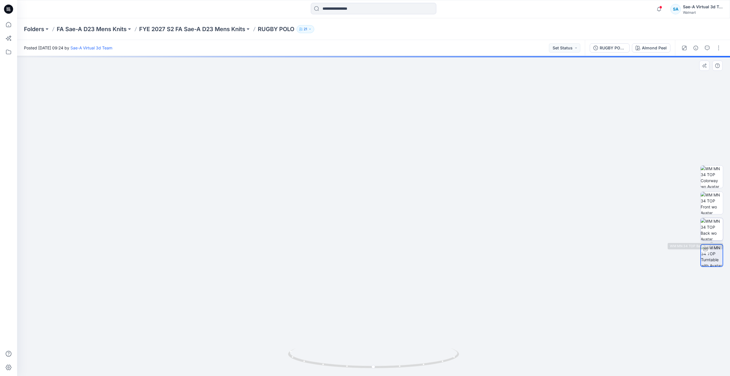
click at [710, 227] on img at bounding box center [712, 229] width 22 height 22
click at [709, 202] on img at bounding box center [712, 203] width 22 height 22
click at [692, 47] on button "button" at bounding box center [695, 47] width 9 height 9
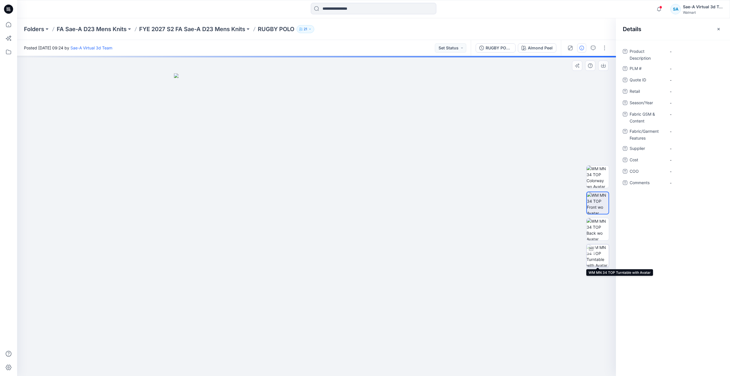
click at [595, 251] on div at bounding box center [591, 248] width 9 height 9
drag, startPoint x: 304, startPoint y: 175, endPoint x: 305, endPoint y: 224, distance: 49.1
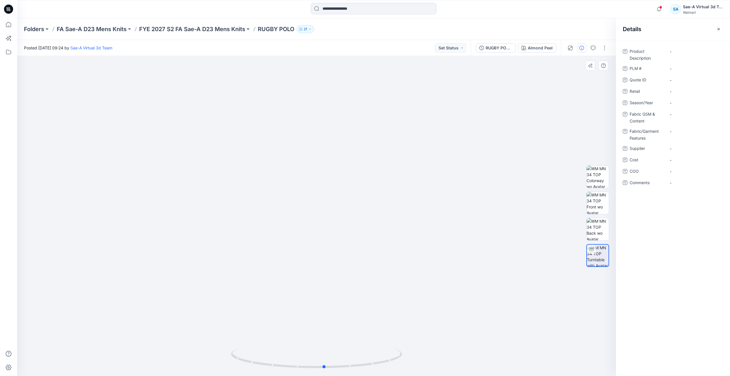
drag, startPoint x: 319, startPoint y: 365, endPoint x: 155, endPoint y: 316, distance: 170.2
click at [155, 316] on div at bounding box center [316, 216] width 599 height 320
click at [212, 30] on p "FYE 2027 S2 FA Sae-A D23 Mens Knits" at bounding box center [192, 29] width 106 height 8
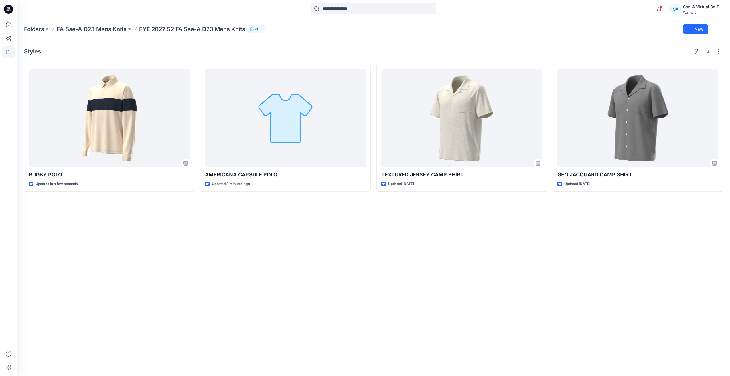
click at [246, 224] on div "Styles RUGBY POLO Updated in a few seconds AMERICANA CAPSULE POLO Updated 8 min…" at bounding box center [373, 208] width 713 height 336
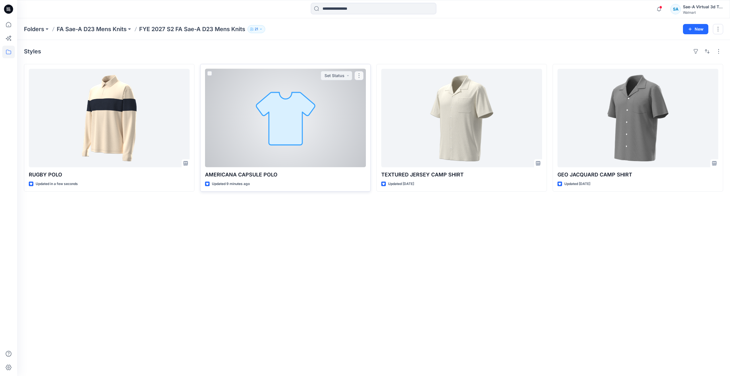
click at [260, 139] on div at bounding box center [285, 118] width 161 height 98
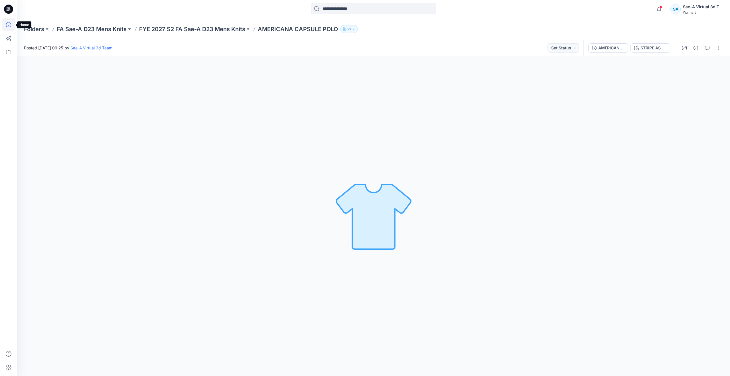
click at [2, 23] on icon at bounding box center [8, 24] width 13 height 13
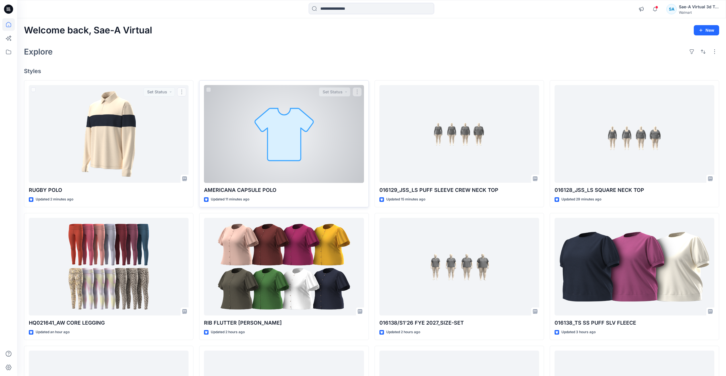
click at [248, 156] on div at bounding box center [284, 134] width 160 height 98
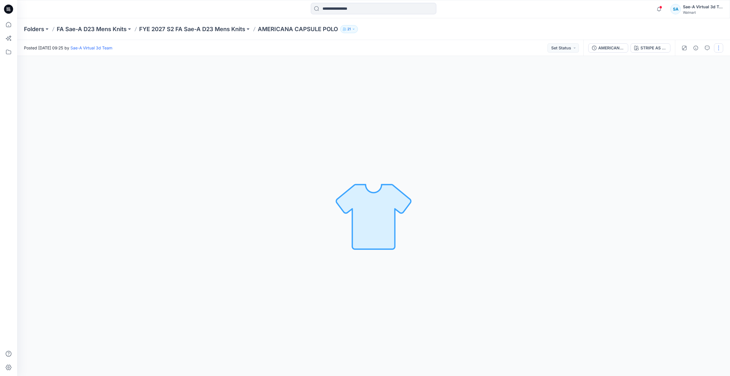
click at [720, 47] on button "button" at bounding box center [718, 47] width 9 height 9
click at [673, 80] on button "Edit" at bounding box center [694, 77] width 52 height 11
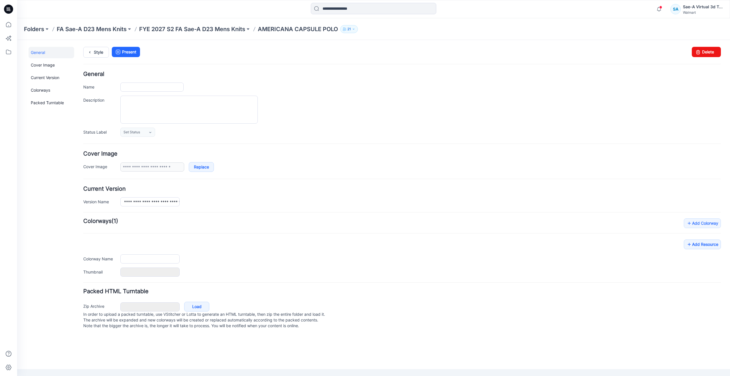
type input "**********"
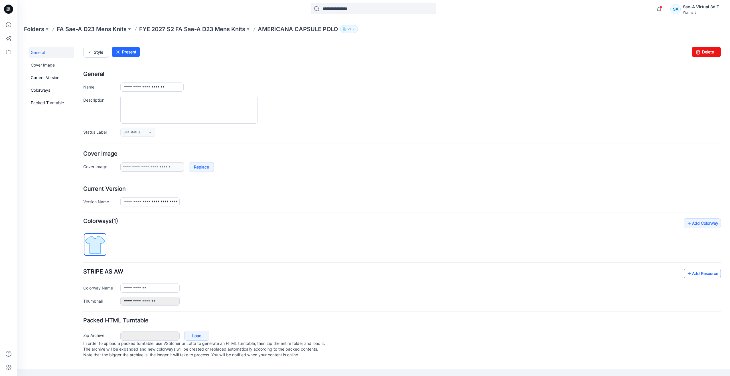
click at [699, 275] on link "Add Resource" at bounding box center [702, 273] width 37 height 10
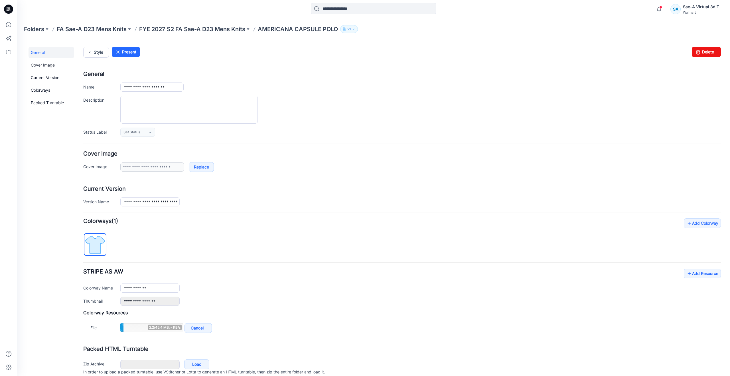
click at [673, 272] on div "**********" at bounding box center [402, 286] width 638 height 37
click at [691, 273] on link "Add Resource" at bounding box center [702, 273] width 37 height 10
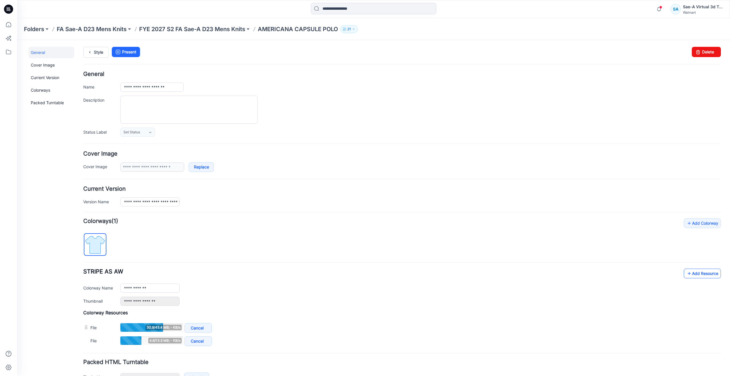
click at [686, 273] on icon at bounding box center [689, 273] width 6 height 9
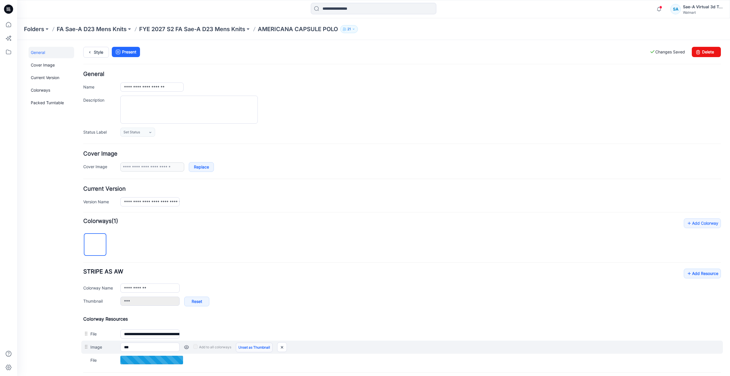
click at [247, 349] on link "Unset as Thumbnail" at bounding box center [254, 347] width 37 height 10
type input "**********"
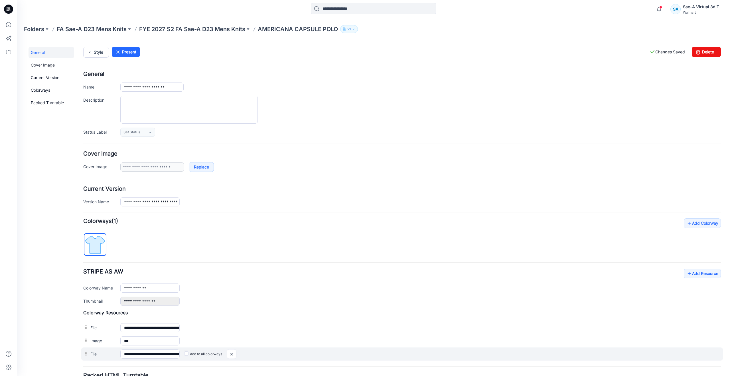
click at [17, 40] on label "Add to all colorways" at bounding box center [17, 40] width 0 height 0
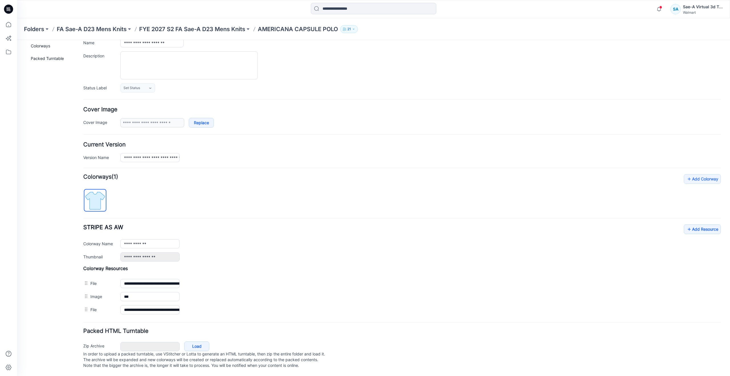
scroll to position [50, 0]
click at [12, 27] on icon at bounding box center [8, 24] width 13 height 13
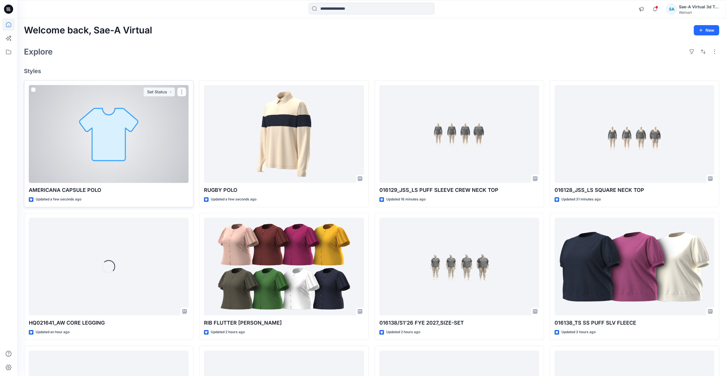
click at [94, 135] on div at bounding box center [109, 134] width 160 height 98
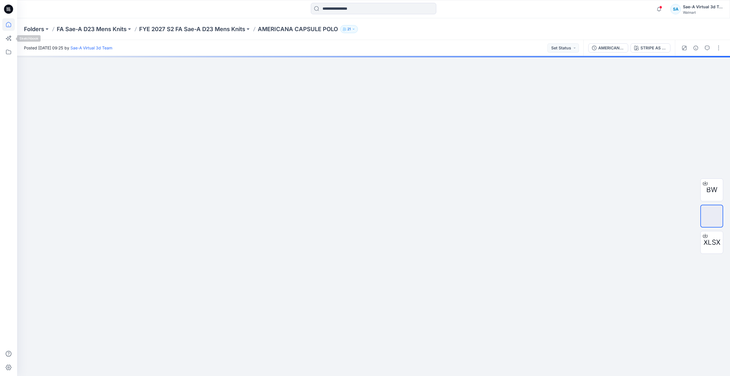
click at [13, 28] on icon at bounding box center [8, 24] width 13 height 13
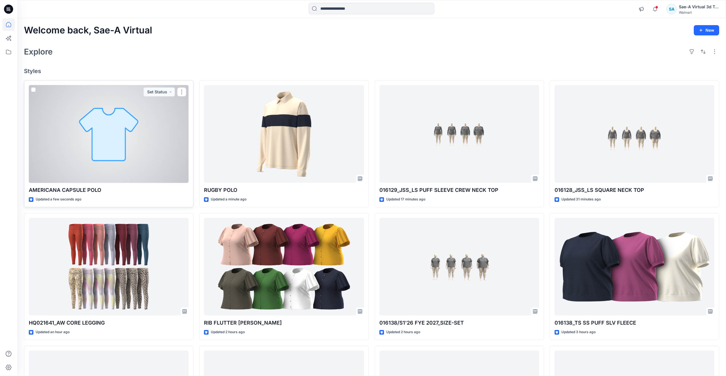
click at [64, 167] on div at bounding box center [109, 134] width 160 height 98
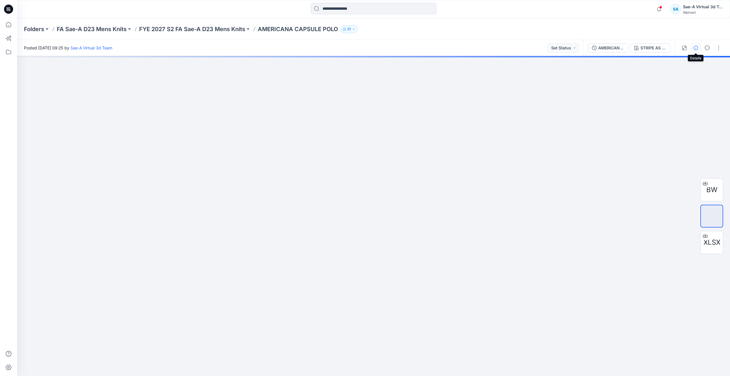
click at [697, 48] on icon "button" at bounding box center [695, 48] width 5 height 5
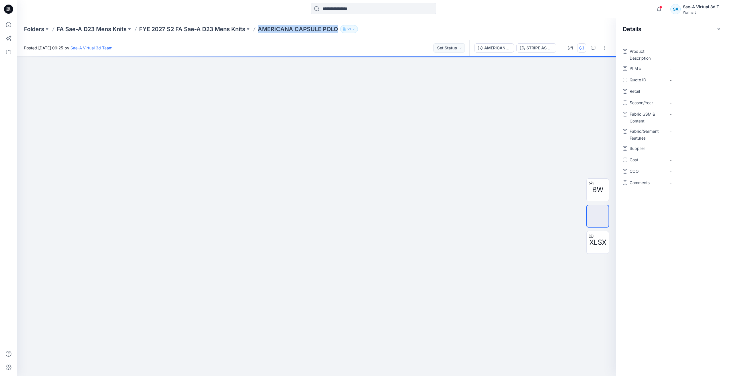
drag, startPoint x: 260, startPoint y: 31, endPoint x: 343, endPoint y: 37, distance: 82.9
click at [343, 37] on div "Folders FA Sae-A D23 Mens Knits FYE 2027 S2 FA Sae-A D23 Mens Knits AMERICANA C…" at bounding box center [373, 29] width 713 height 22
copy div "AMERICANA CAPSULE POLO 21"
click at [691, 53] on Description "-" at bounding box center [695, 51] width 50 height 6
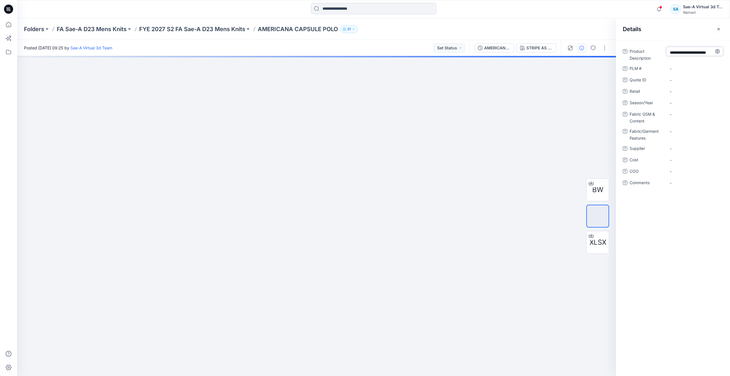
click at [683, 53] on textarea "**********" at bounding box center [694, 51] width 57 height 9
type textarea "**********"
click at [692, 72] on div "-" at bounding box center [694, 72] width 57 height 9
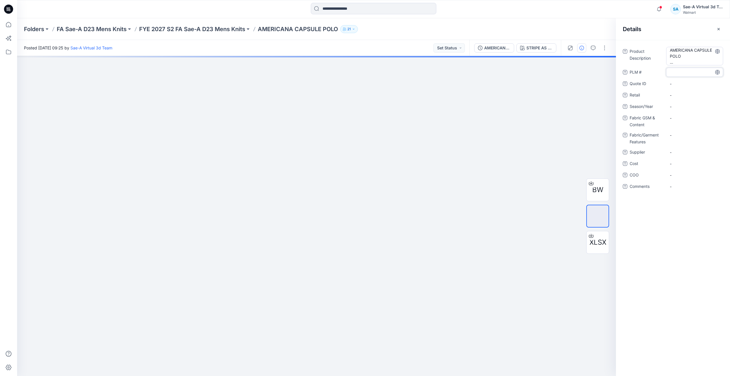
click at [691, 57] on Description "AMERICANA CAPSULE POLO AMERICANA CAPSULE POLO" at bounding box center [695, 56] width 50 height 18
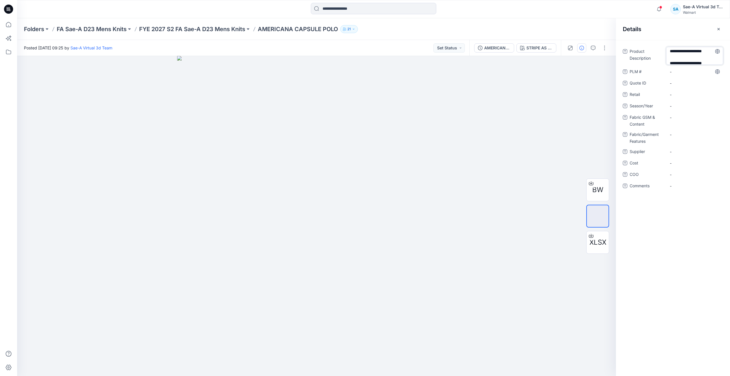
click at [685, 60] on textarea "**********" at bounding box center [694, 56] width 57 height 18
drag, startPoint x: 696, startPoint y: 62, endPoint x: 701, endPoint y: 62, distance: 5.4
click at [701, 62] on textarea "**********" at bounding box center [694, 56] width 57 height 18
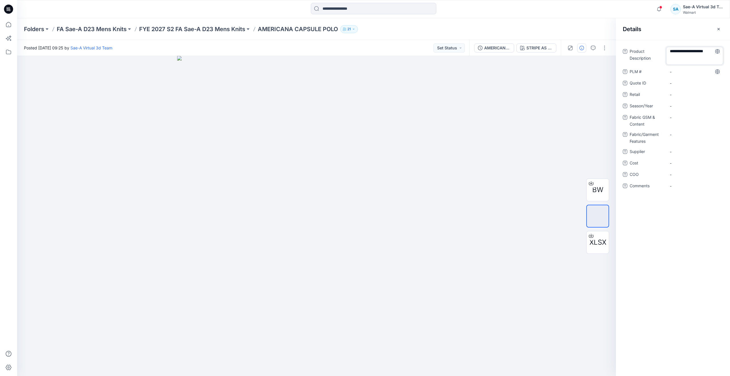
type textarea "**********"
click at [689, 77] on div "Product Description AMERICANA CAPSULE POLO PLM # - Quote ID - Retail - Season/Y…" at bounding box center [673, 120] width 100 height 147
click at [688, 69] on \ "-" at bounding box center [695, 69] width 50 height 6
click at [688, 83] on ID "-" at bounding box center [695, 80] width 50 height 6
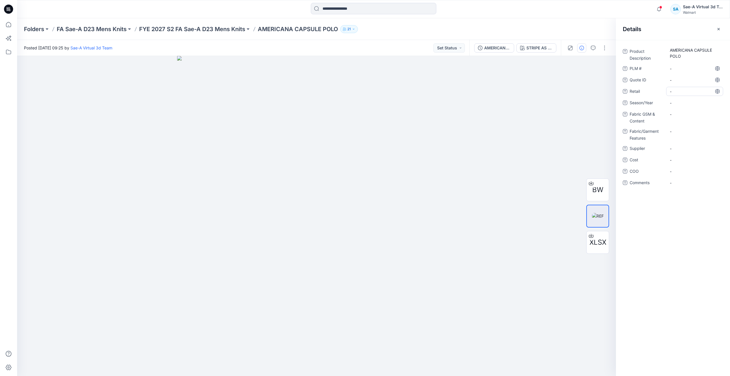
click at [689, 92] on span "-" at bounding box center [695, 91] width 50 height 6
click at [684, 105] on span "-" at bounding box center [695, 103] width 50 height 6
type textarea "*****"
click at [680, 113] on Content "-" at bounding box center [695, 114] width 50 height 6
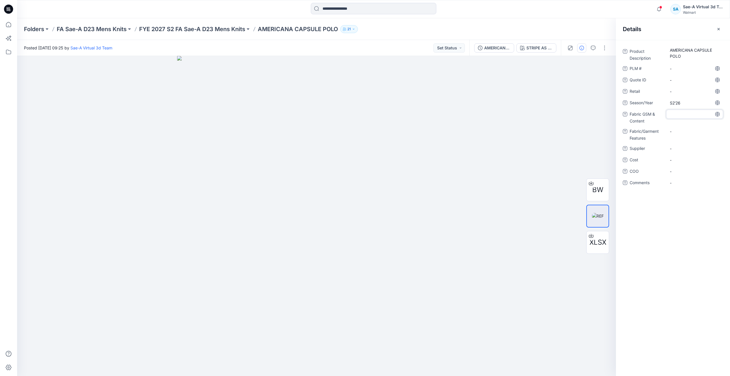
type textarea "*"
type textarea "**********"
click at [680, 130] on div "**********" at bounding box center [673, 120] width 100 height 147
click at [680, 133] on Features "-" at bounding box center [695, 135] width 50 height 6
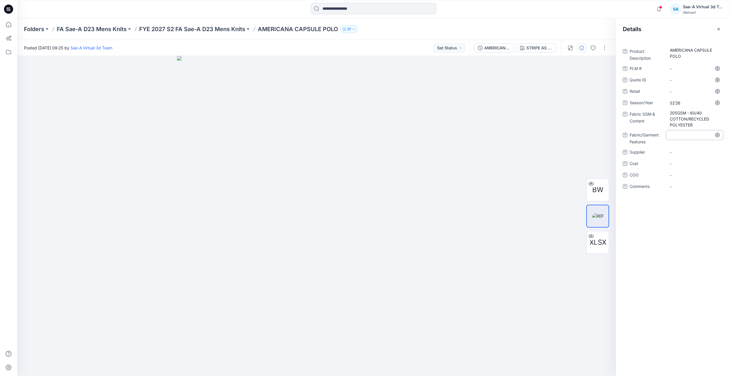
type textarea "**********"
click at [681, 151] on span "-" at bounding box center [695, 152] width 50 height 6
type textarea "*****"
click at [683, 165] on span "-" at bounding box center [695, 164] width 50 height 6
type textarea "***"
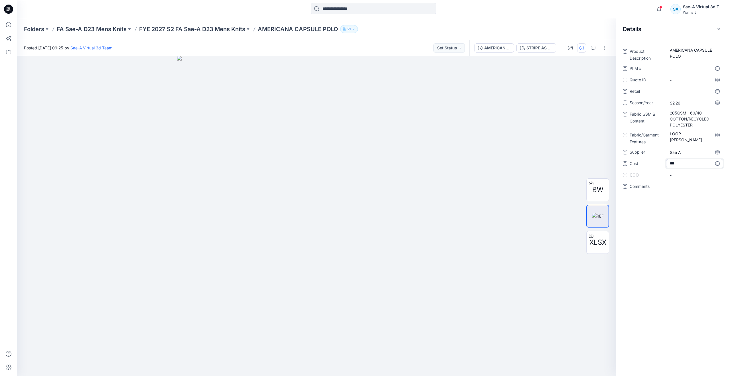
click at [683, 243] on div "Product Description AMERICANA CAPSULE POLO PLM # - Quote ID - Retail - Season/Y…" at bounding box center [673, 208] width 114 height 336
click at [492, 46] on div "AMERICANA CAPSULE POLO_COLORWAYS" at bounding box center [497, 48] width 26 height 6
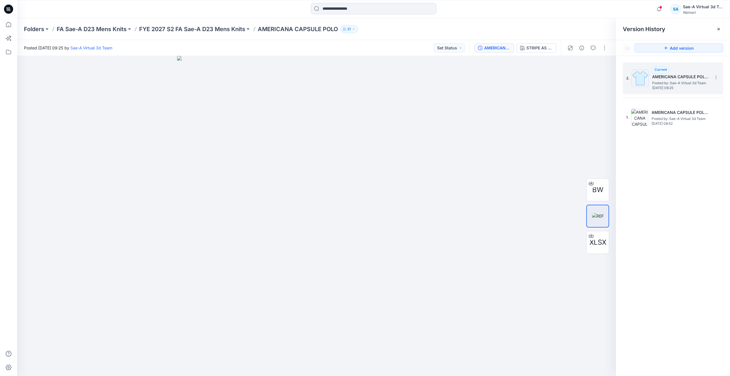
click at [637, 82] on img at bounding box center [640, 78] width 17 height 17
click at [15, 28] on icon at bounding box center [8, 24] width 13 height 13
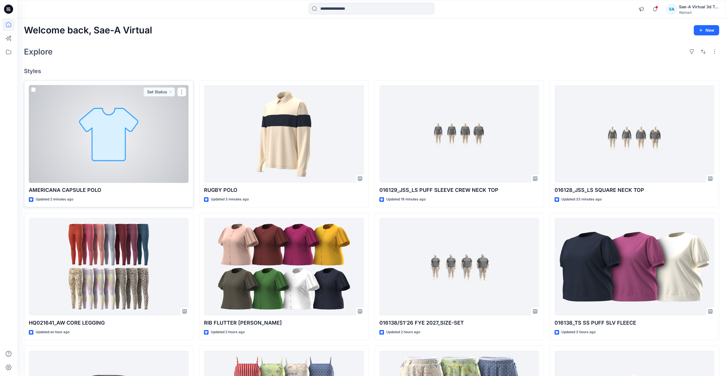
click at [103, 163] on div at bounding box center [109, 134] width 160 height 98
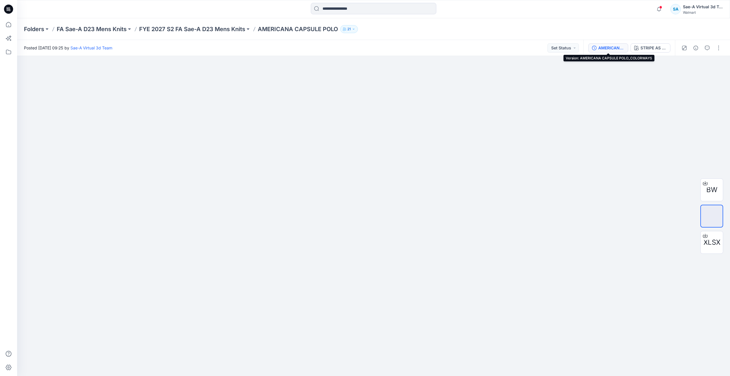
click at [618, 47] on div "AMERICANA CAPSULE POLO_COLORWAYS" at bounding box center [611, 48] width 26 height 6
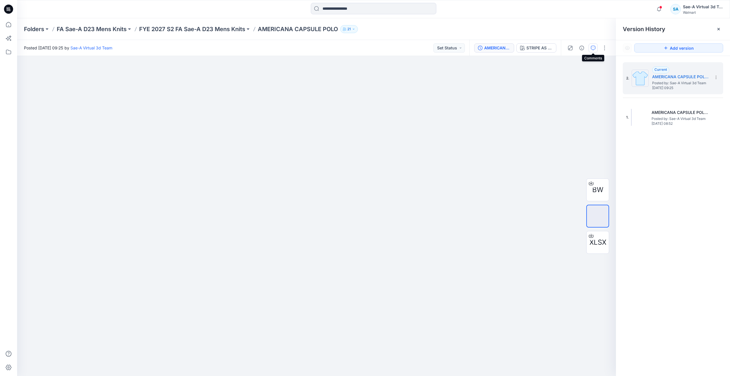
click at [593, 49] on icon "button" at bounding box center [593, 48] width 5 height 5
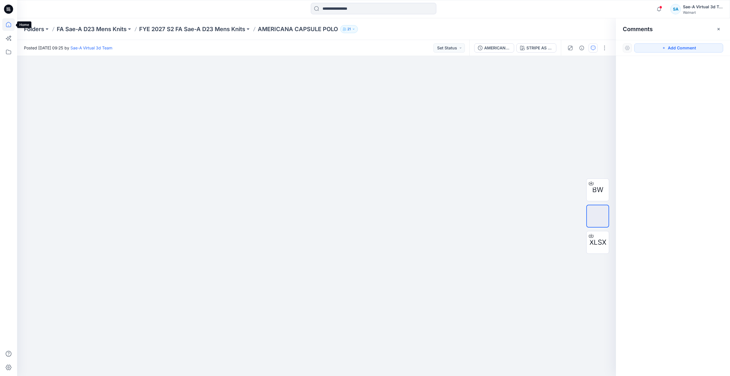
click at [11, 23] on icon at bounding box center [8, 24] width 13 height 13
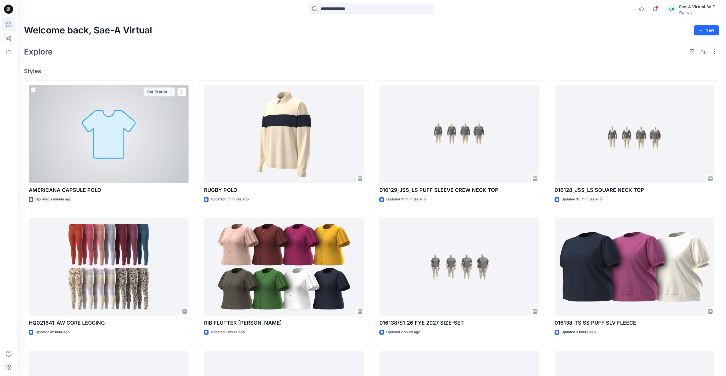
click at [104, 171] on div at bounding box center [109, 134] width 160 height 98
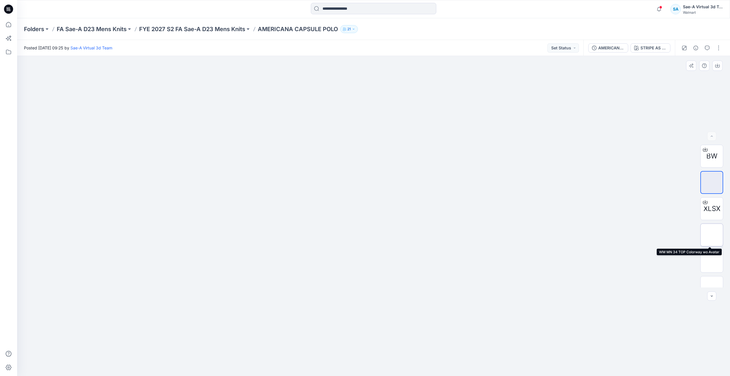
click at [712, 235] on img at bounding box center [712, 235] width 0 height 0
click at [712, 249] on img at bounding box center [712, 249] width 0 height 0
click at [712, 276] on img at bounding box center [712, 276] width 0 height 0
click at [712, 253] on img at bounding box center [712, 249] width 22 height 22
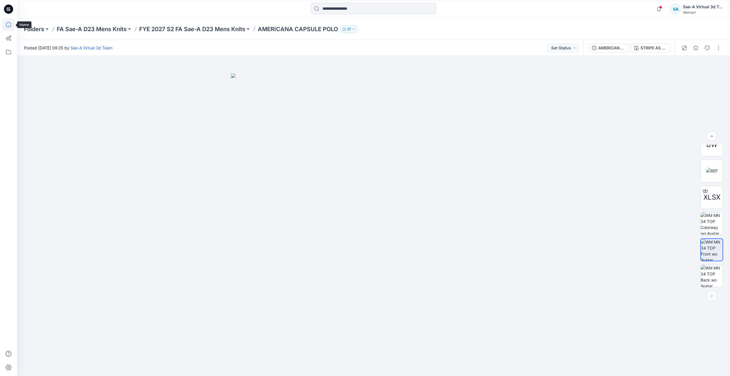
click at [12, 25] on icon at bounding box center [8, 24] width 13 height 13
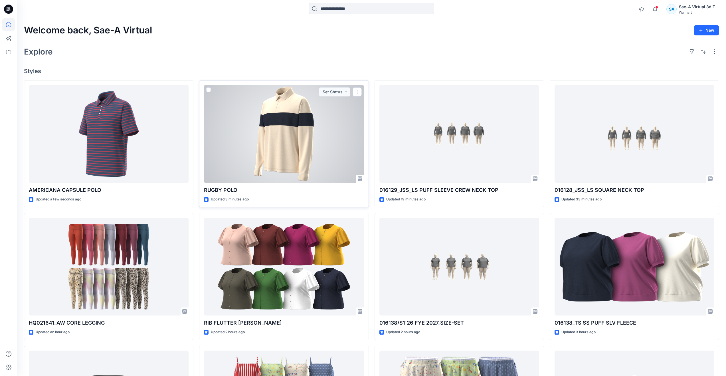
click at [284, 154] on div at bounding box center [284, 134] width 160 height 98
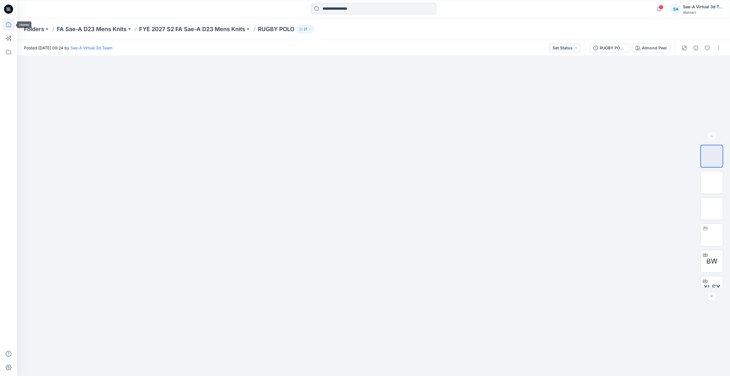
click at [6, 22] on icon at bounding box center [8, 24] width 13 height 13
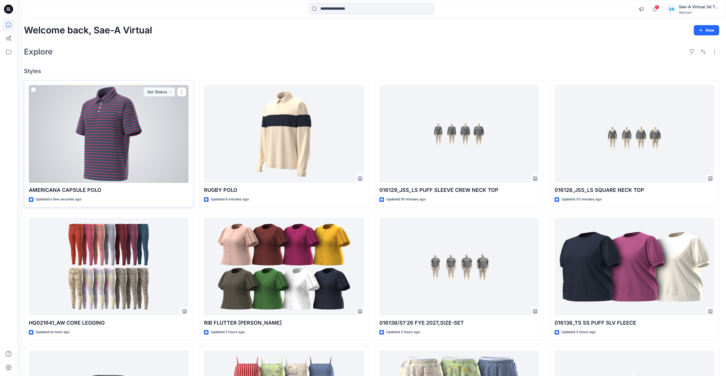
click at [93, 155] on div at bounding box center [109, 134] width 160 height 98
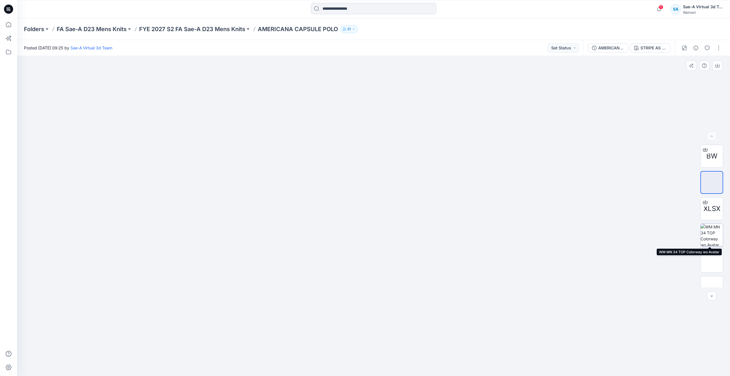
click at [712, 238] on img at bounding box center [712, 235] width 22 height 22
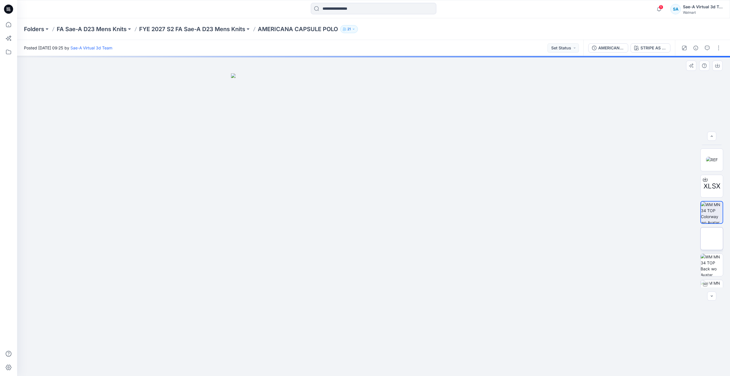
scroll to position [38, 0]
click at [708, 225] on img at bounding box center [712, 223] width 22 height 22
click at [720, 45] on button "button" at bounding box center [718, 47] width 9 height 9
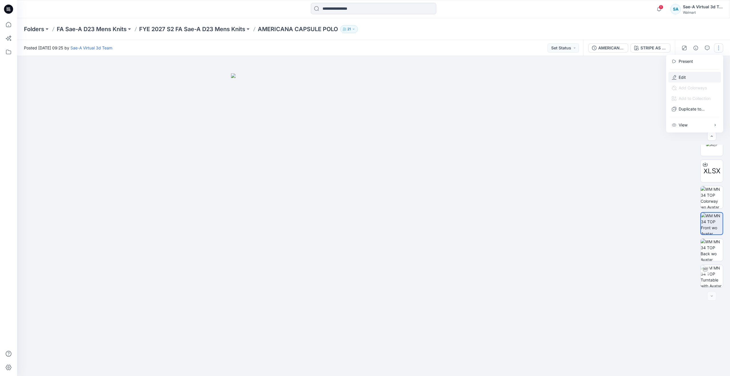
click at [681, 77] on p "Edit" at bounding box center [682, 77] width 7 height 6
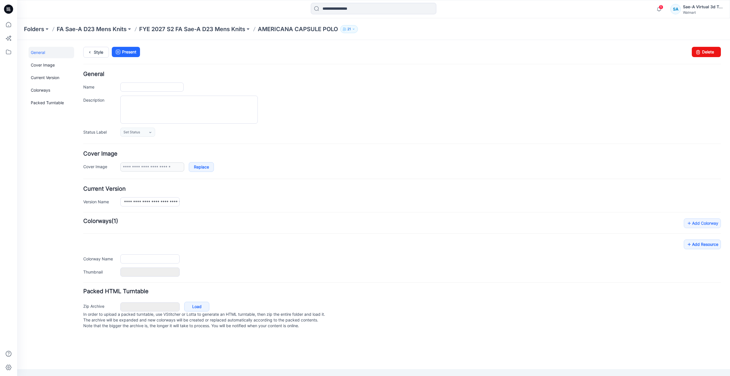
type input "**********"
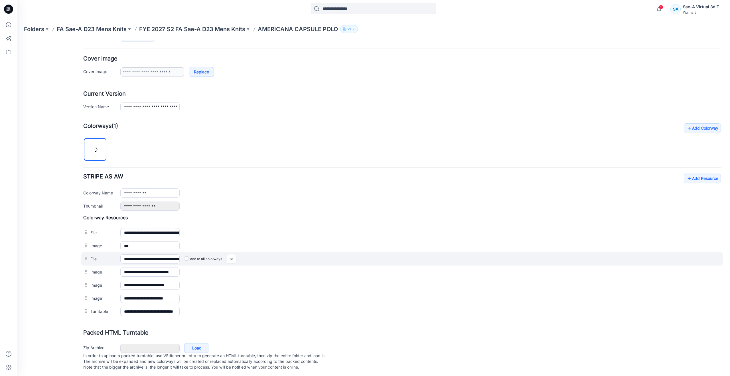
scroll to position [102, 0]
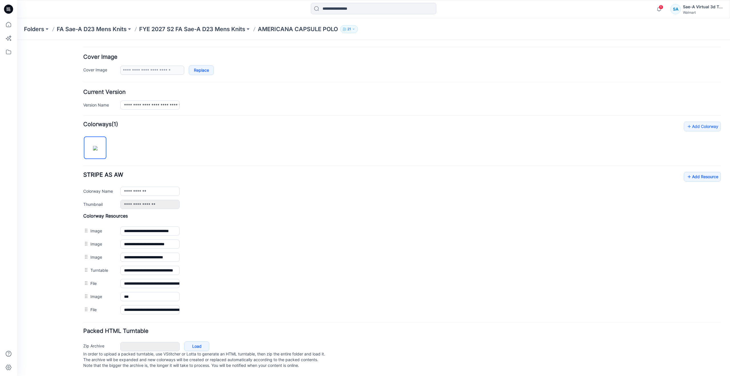
click at [31, 273] on div "General Cover Image Current Version Colorways Packed Turntable" at bounding box center [52, 162] width 46 height 425
click at [6, 25] on icon at bounding box center [8, 24] width 5 height 5
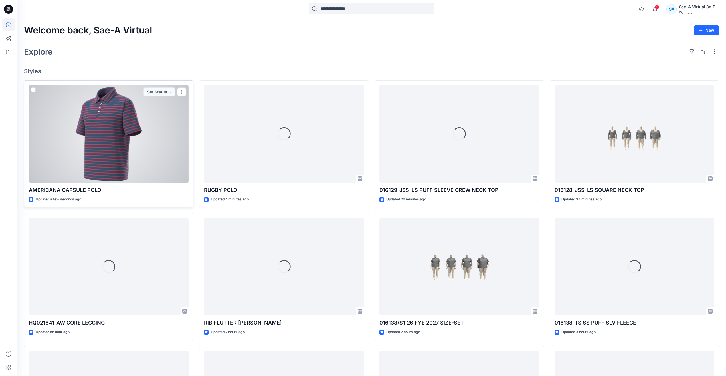
click at [90, 134] on div at bounding box center [109, 134] width 160 height 98
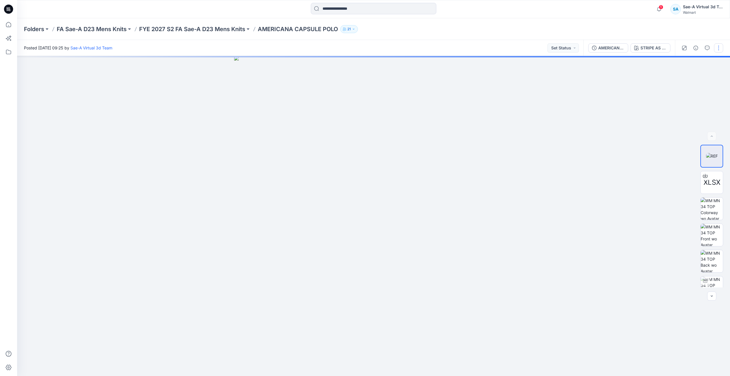
click at [717, 48] on button "button" at bounding box center [718, 47] width 9 height 9
click at [683, 76] on p "Edit" at bounding box center [682, 77] width 7 height 6
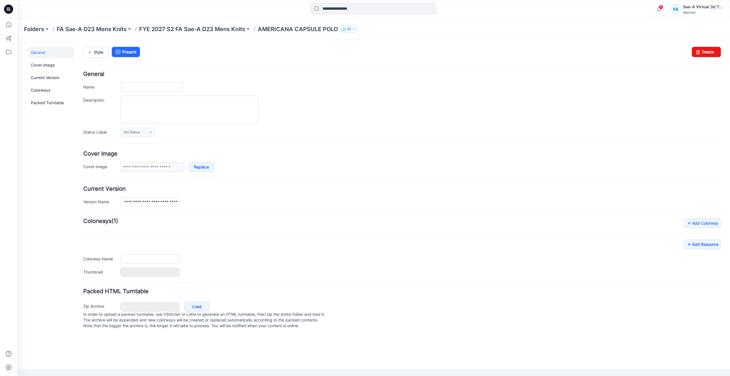
type input "**********"
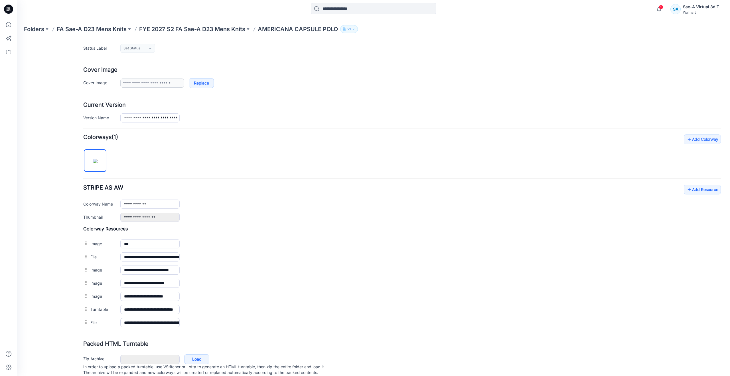
scroll to position [86, 0]
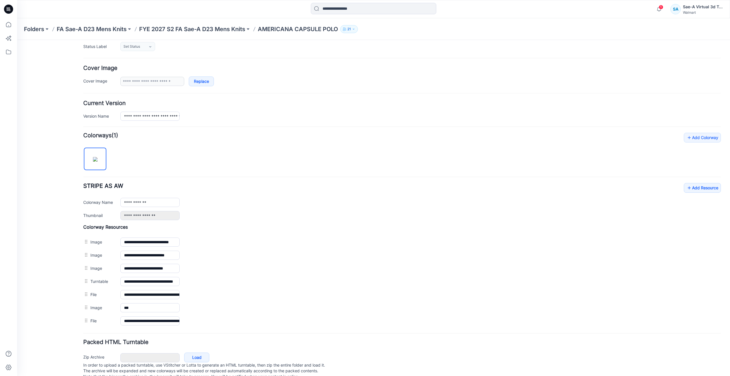
click at [56, 238] on div "General Cover Image Current Version Colorways Packed Turntable" at bounding box center [52, 173] width 46 height 425
click at [9, 27] on icon at bounding box center [8, 24] width 5 height 5
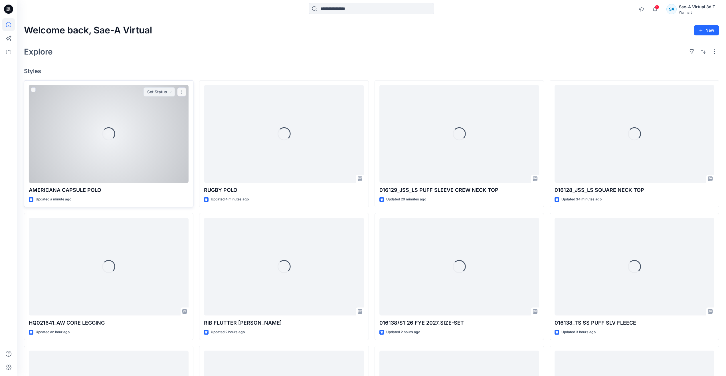
click at [82, 149] on div "Loading..." at bounding box center [109, 134] width 160 height 98
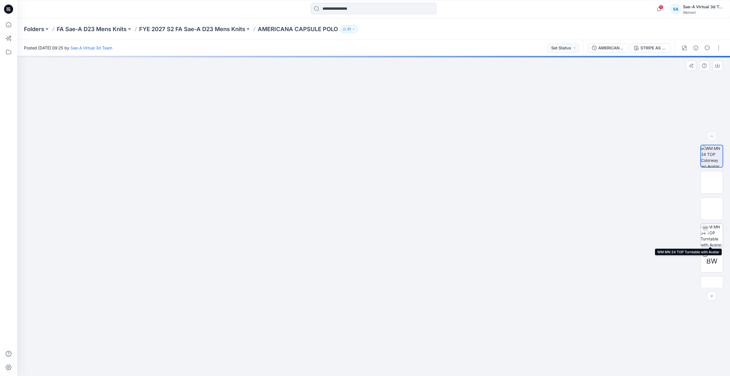
click at [715, 238] on img at bounding box center [712, 235] width 22 height 22
drag, startPoint x: 464, startPoint y: 230, endPoint x: 464, endPoint y: 323, distance: 93.0
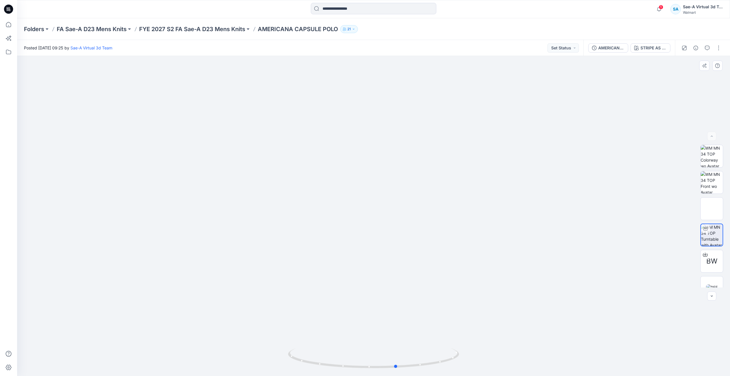
drag, startPoint x: 377, startPoint y: 364, endPoint x: 54, endPoint y: 261, distance: 339.3
click at [54, 261] on div at bounding box center [373, 216] width 713 height 320
click at [707, 48] on icon "button" at bounding box center [707, 48] width 5 height 5
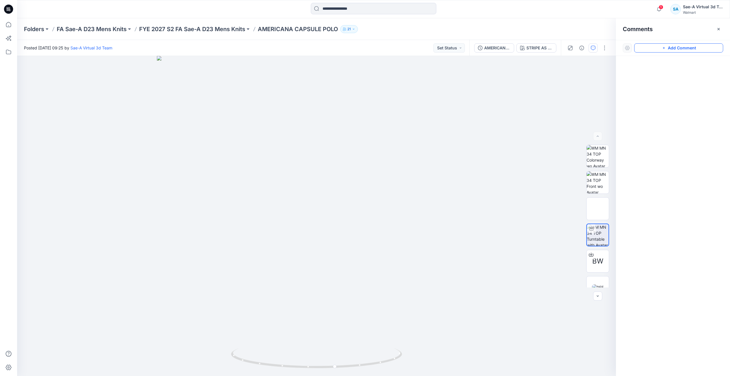
click at [664, 48] on icon "button" at bounding box center [664, 48] width 2 height 2
click at [465, 84] on div "1" at bounding box center [316, 216] width 599 height 320
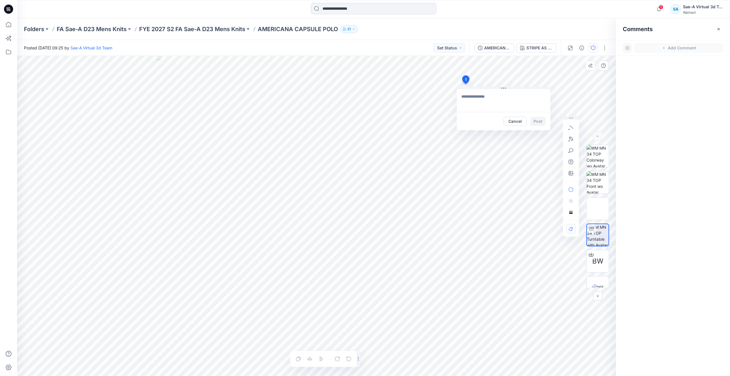
type textarea "**********"
click at [535, 118] on button "Post" at bounding box center [538, 121] width 16 height 9
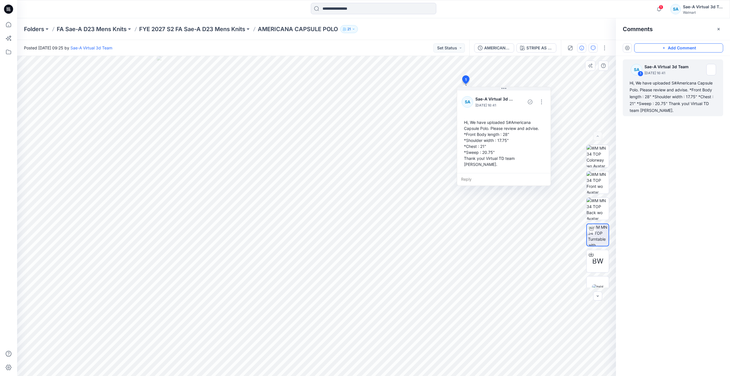
click at [583, 46] on icon "button" at bounding box center [581, 48] width 5 height 5
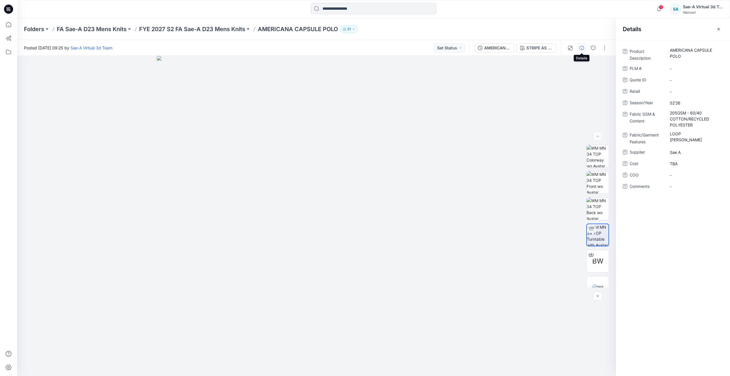
click at [584, 44] on button "button" at bounding box center [581, 47] width 9 height 9
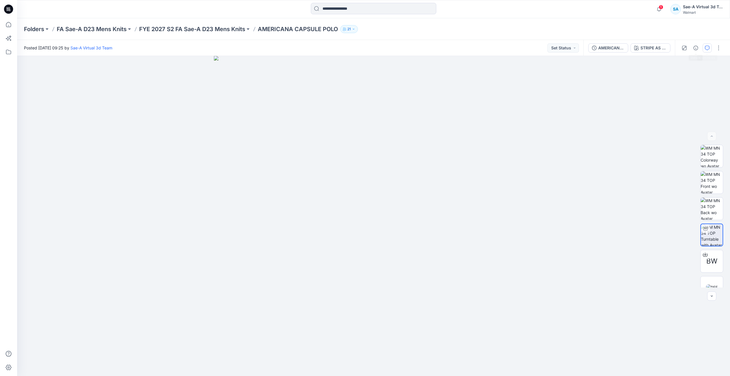
click at [704, 49] on button "button" at bounding box center [707, 47] width 9 height 9
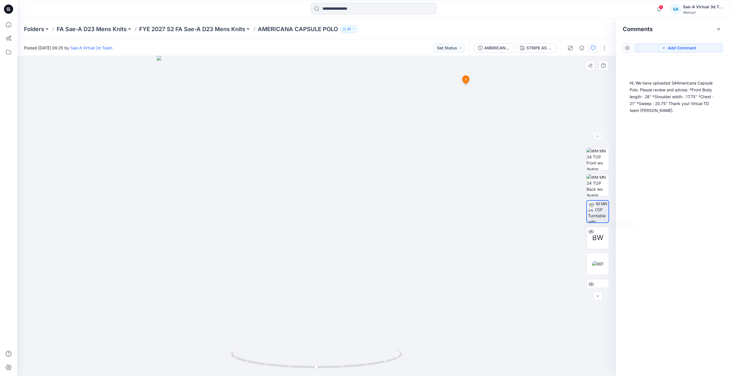
scroll to position [38, 0]
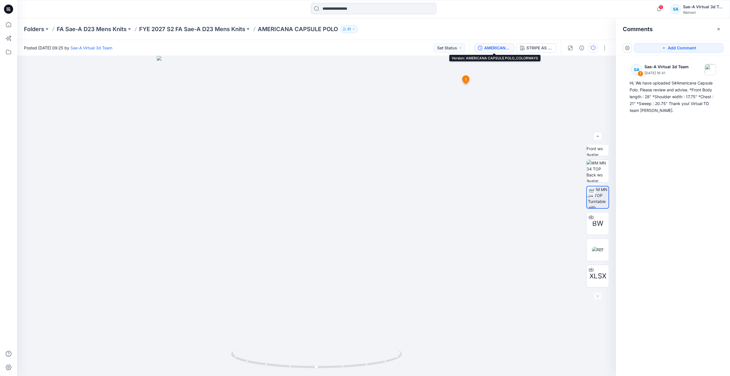
click at [508, 46] on div "AMERICANA CAPSULE POLO_COLORWAYS" at bounding box center [497, 48] width 26 height 6
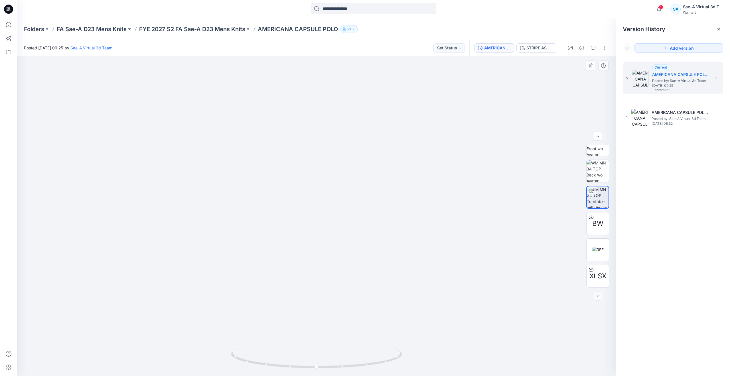
drag, startPoint x: 347, startPoint y: 147, endPoint x: 356, endPoint y: 260, distance: 113.9
click at [9, 27] on icon at bounding box center [8, 24] width 13 height 13
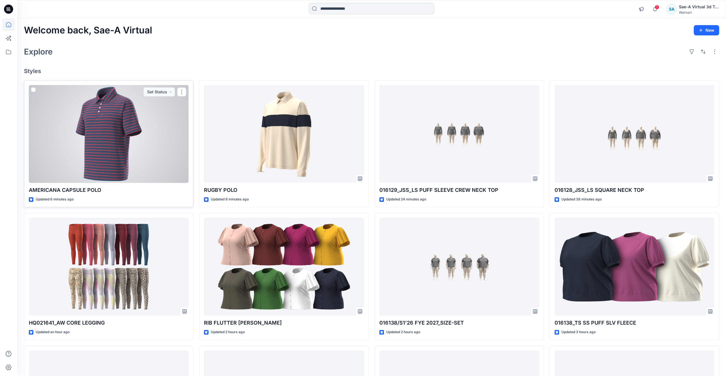
click at [97, 156] on div at bounding box center [109, 134] width 160 height 98
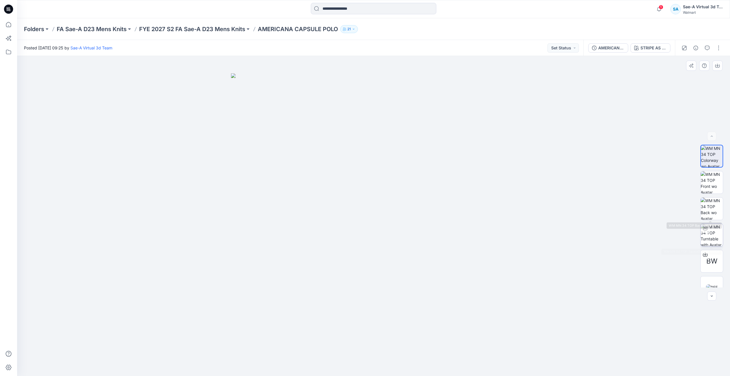
click at [711, 226] on img at bounding box center [712, 235] width 22 height 22
drag, startPoint x: 411, startPoint y: 181, endPoint x: 417, endPoint y: 249, distance: 67.5
drag, startPoint x: 350, startPoint y: 361, endPoint x: 195, endPoint y: 319, distance: 160.1
click at [195, 319] on div at bounding box center [373, 216] width 713 height 320
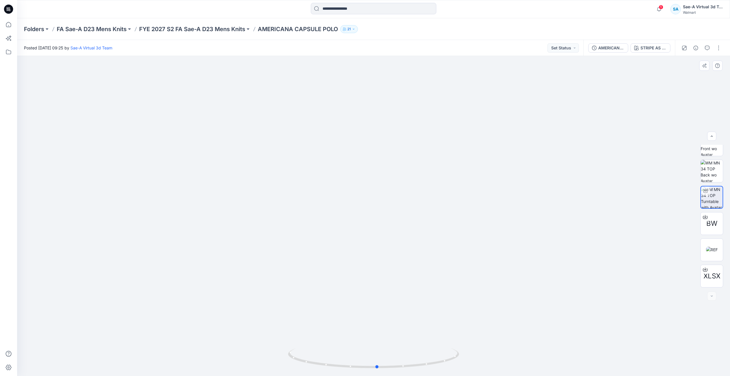
drag, startPoint x: 386, startPoint y: 367, endPoint x: 205, endPoint y: 293, distance: 195.2
click at [205, 293] on div at bounding box center [373, 216] width 713 height 320
click at [377, 360] on foreignobject at bounding box center [377, 359] width 7 height 7
drag, startPoint x: 381, startPoint y: 367, endPoint x: 404, endPoint y: 333, distance: 41.4
click at [404, 347] on div at bounding box center [373, 361] width 171 height 29
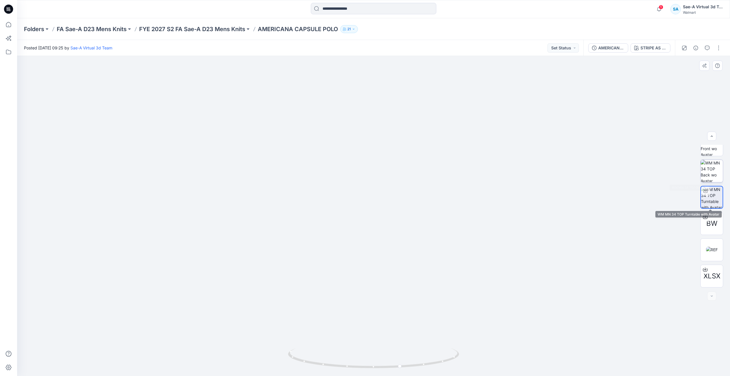
click at [707, 171] on img at bounding box center [712, 171] width 22 height 22
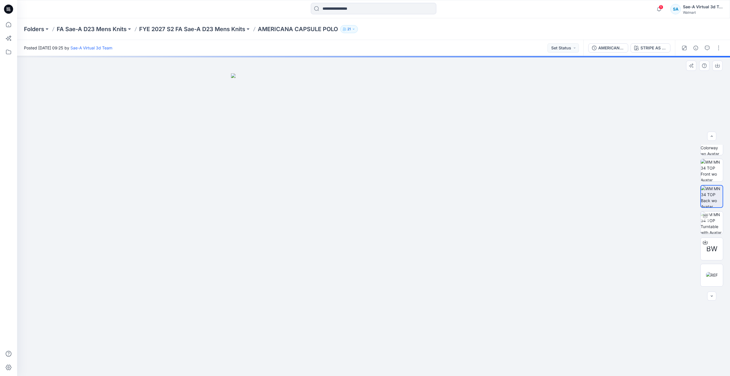
scroll to position [0, 0]
click at [708, 149] on img at bounding box center [712, 156] width 22 height 22
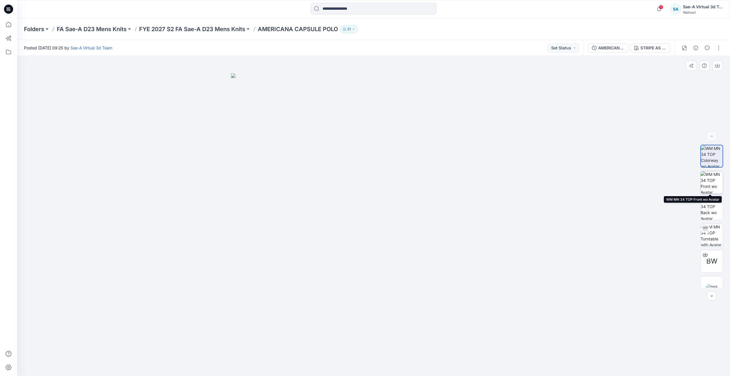
click at [709, 178] on img at bounding box center [712, 182] width 22 height 22
click at [6, 27] on icon at bounding box center [8, 24] width 5 height 5
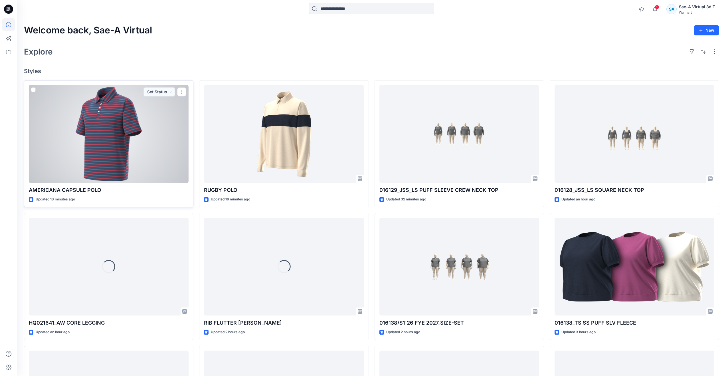
click at [100, 143] on div at bounding box center [109, 134] width 160 height 98
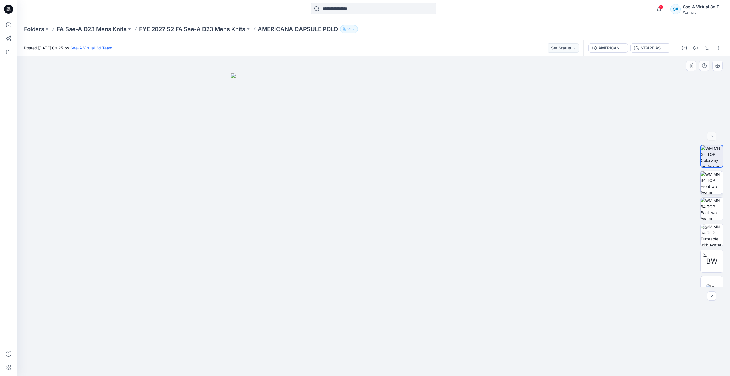
click at [715, 178] on img at bounding box center [712, 182] width 22 height 22
click at [12, 25] on icon at bounding box center [8, 24] width 13 height 13
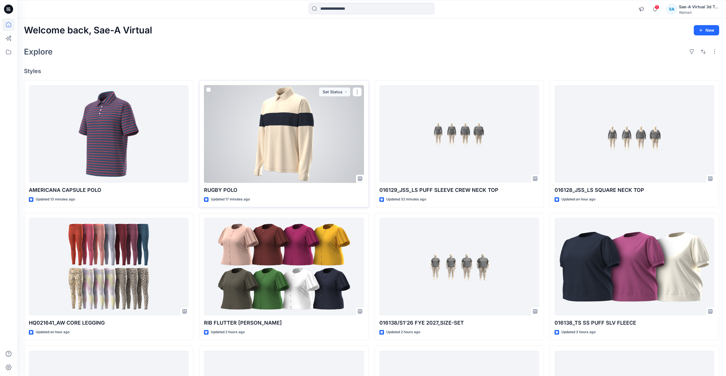
click at [287, 156] on div at bounding box center [284, 134] width 160 height 98
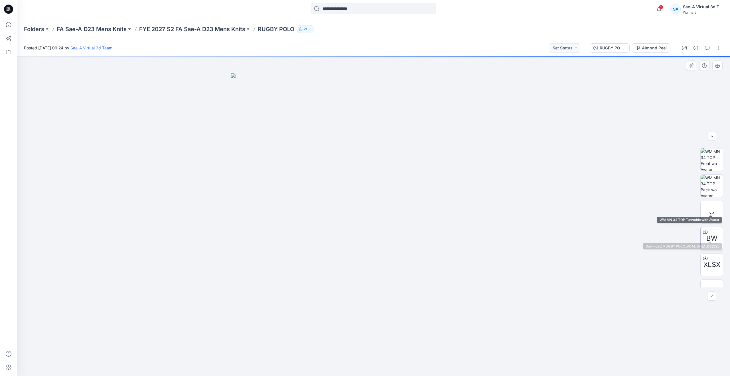
scroll to position [38, 0]
click at [711, 273] on img at bounding box center [712, 276] width 10 height 6
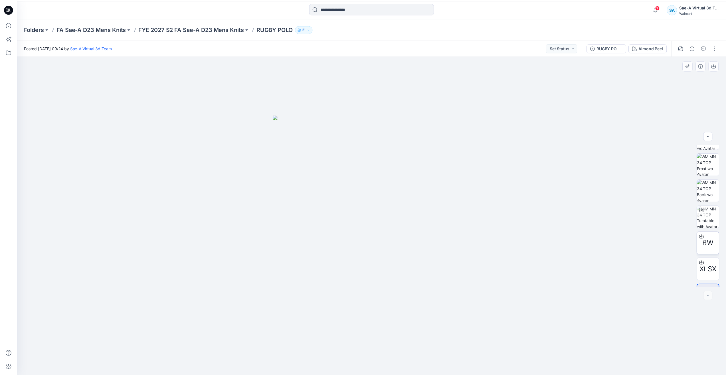
scroll to position [0, 0]
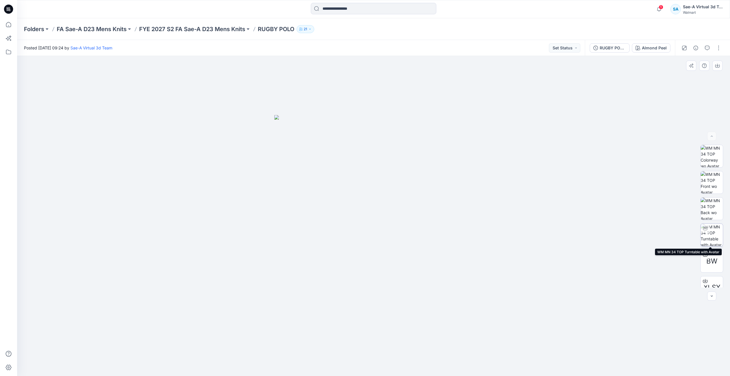
click at [711, 230] on img at bounding box center [712, 235] width 22 height 22
drag, startPoint x: 374, startPoint y: 365, endPoint x: 370, endPoint y: 338, distance: 27.1
click at [370, 338] on div at bounding box center [373, 216] width 713 height 320
click at [696, 50] on button "button" at bounding box center [695, 47] width 9 height 9
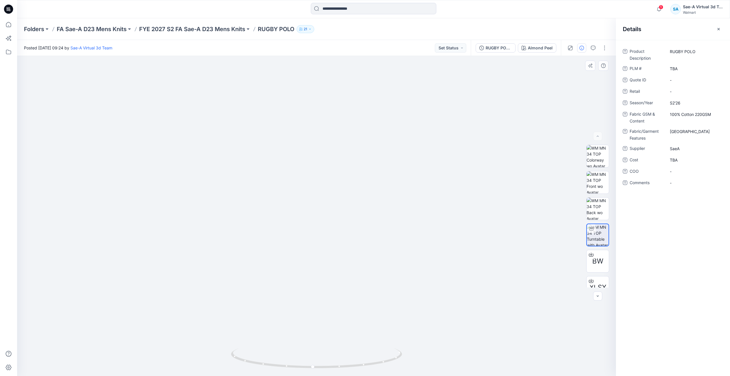
drag, startPoint x: 363, startPoint y: 276, endPoint x: 361, endPoint y: 330, distance: 53.4
drag, startPoint x: 317, startPoint y: 367, endPoint x: 248, endPoint y: 348, distance: 71.6
click at [248, 348] on icon at bounding box center [317, 358] width 173 height 21
click at [6, 24] on icon at bounding box center [8, 24] width 13 height 13
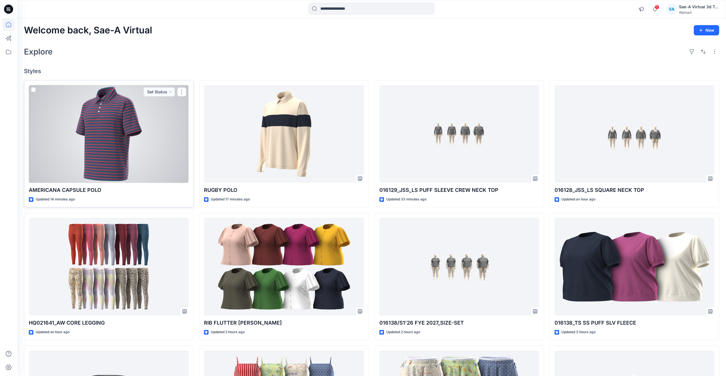
click at [79, 152] on div at bounding box center [109, 134] width 160 height 98
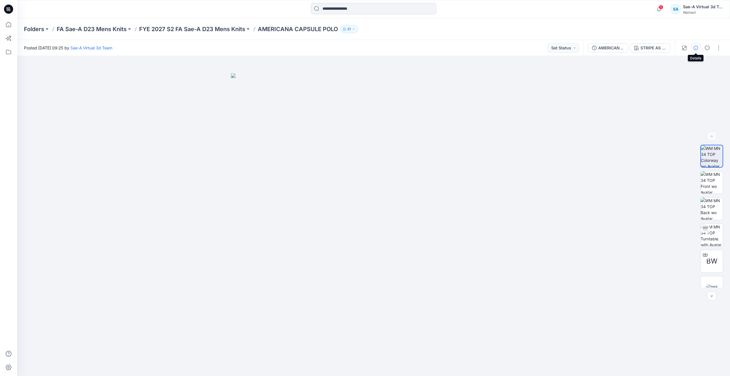
click at [695, 48] on icon "button" at bounding box center [695, 48] width 5 height 5
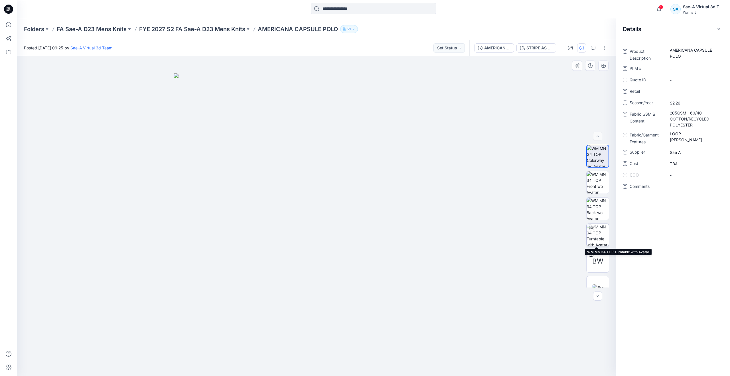
click at [595, 240] on img at bounding box center [598, 235] width 22 height 22
drag, startPoint x: 380, startPoint y: 186, endPoint x: 378, endPoint y: 248, distance: 62.2
drag, startPoint x: 322, startPoint y: 366, endPoint x: 326, endPoint y: 353, distance: 14.3
click at [326, 353] on icon at bounding box center [317, 358] width 173 height 21
click at [594, 178] on img at bounding box center [598, 182] width 22 height 22
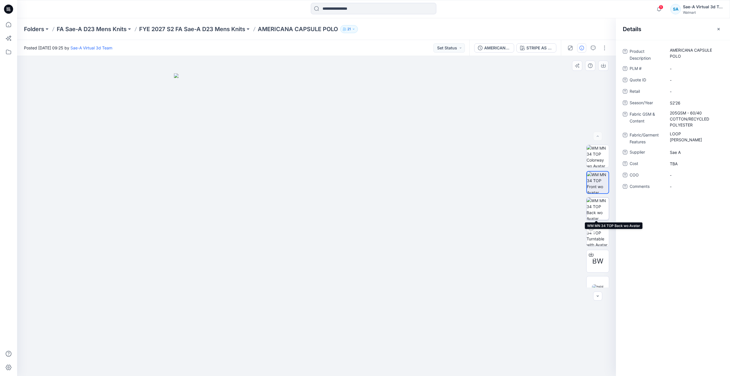
click at [594, 201] on img at bounding box center [598, 208] width 22 height 22
click at [7, 28] on icon at bounding box center [8, 24] width 13 height 13
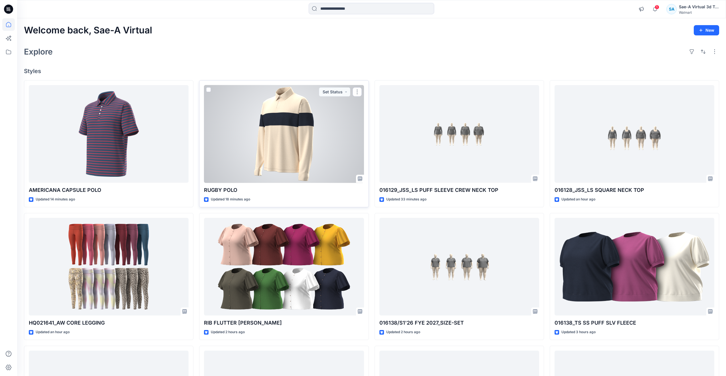
click at [266, 153] on div at bounding box center [284, 134] width 160 height 98
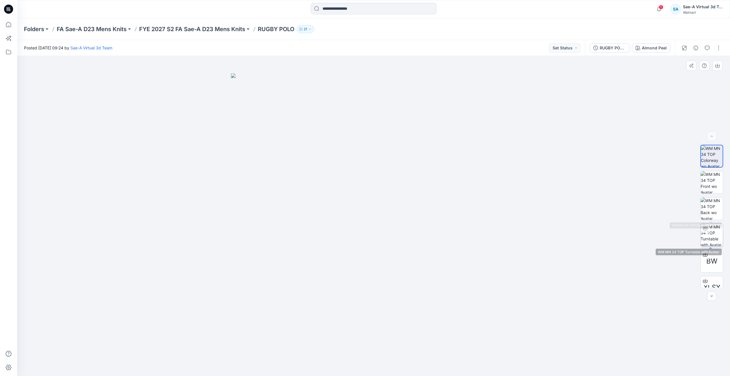
click at [711, 231] on img at bounding box center [712, 235] width 22 height 22
click at [709, 179] on img at bounding box center [712, 182] width 22 height 22
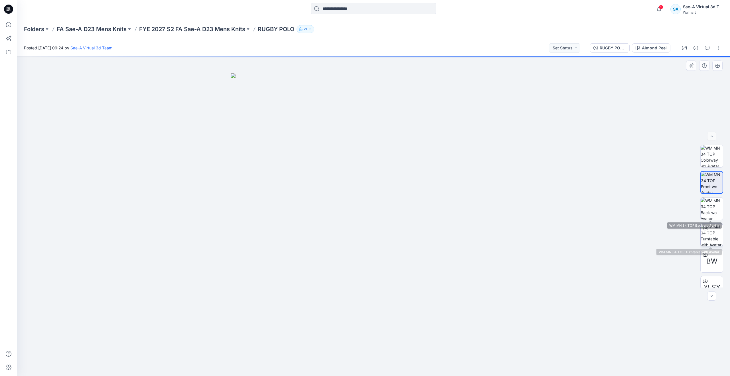
click at [706, 236] on img at bounding box center [712, 235] width 22 height 22
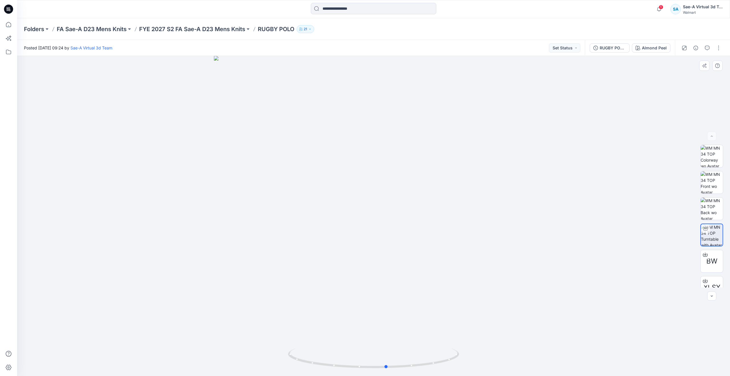
drag, startPoint x: 372, startPoint y: 368, endPoint x: 385, endPoint y: 339, distance: 31.4
click at [385, 339] on div at bounding box center [373, 216] width 713 height 320
click at [13, 23] on icon at bounding box center [8, 24] width 13 height 13
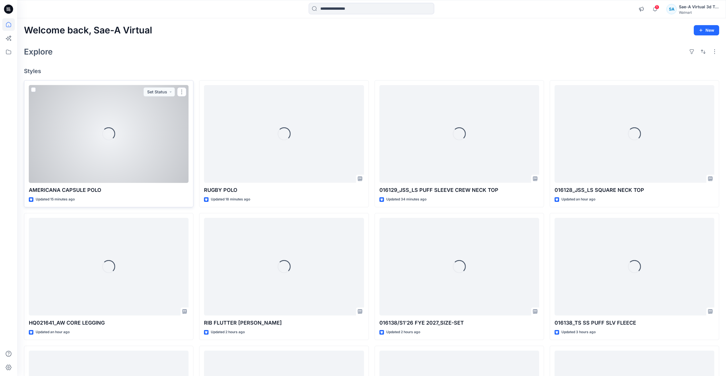
click at [88, 161] on div "Loading..." at bounding box center [109, 134] width 160 height 98
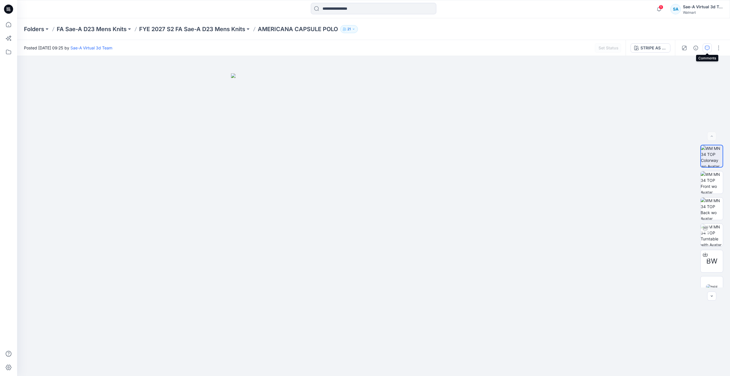
click at [707, 48] on icon "button" at bounding box center [707, 48] width 5 height 5
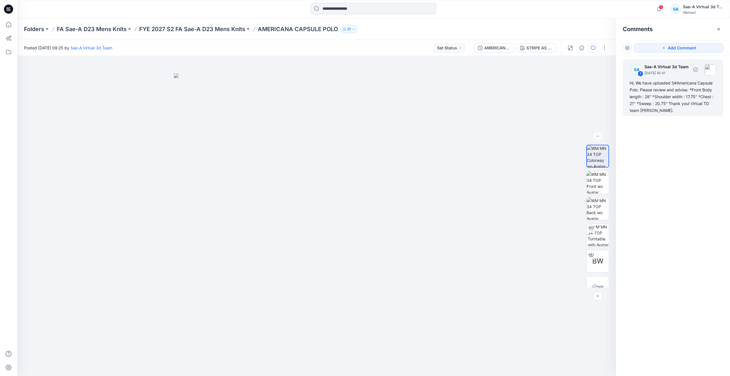
click at [671, 96] on div "Hi, We have uploaded S#Americana Capsule Polo. Please review and advise. *Front…" at bounding box center [673, 97] width 87 height 34
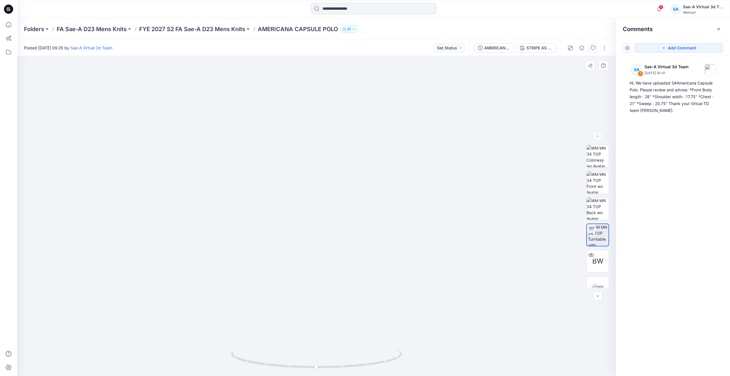
drag, startPoint x: 393, startPoint y: 180, endPoint x: 395, endPoint y: 250, distance: 70.5
drag, startPoint x: 320, startPoint y: 366, endPoint x: 166, endPoint y: 335, distance: 157.7
click at [166, 335] on div at bounding box center [316, 216] width 599 height 320
click at [5, 23] on icon at bounding box center [8, 24] width 13 height 13
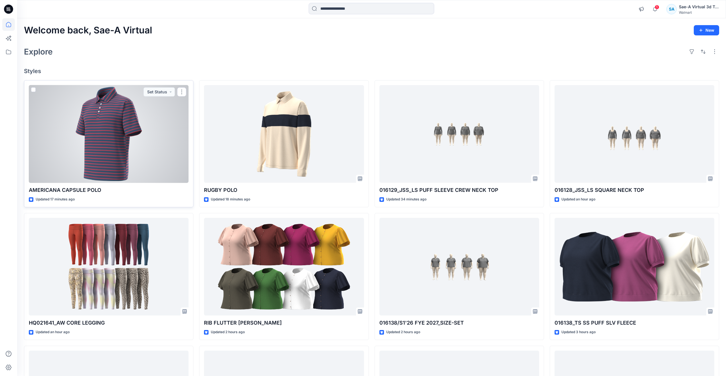
click at [146, 151] on div at bounding box center [109, 134] width 160 height 98
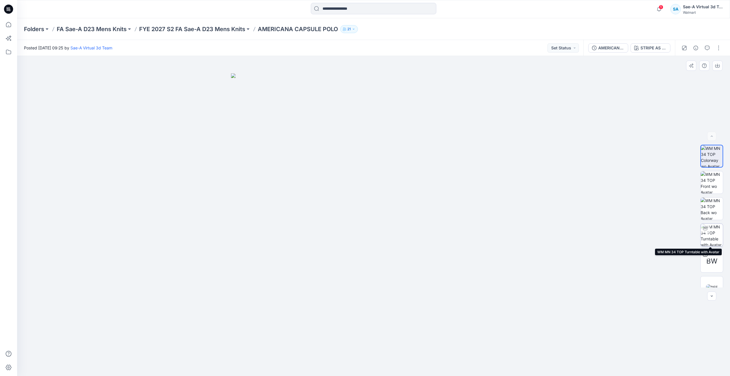
click at [718, 232] on img at bounding box center [712, 235] width 22 height 22
drag, startPoint x: 347, startPoint y: 364, endPoint x: 271, endPoint y: 286, distance: 109.5
click at [271, 286] on div at bounding box center [373, 216] width 713 height 320
drag, startPoint x: 414, startPoint y: 159, endPoint x: 391, endPoint y: 276, distance: 119.1
drag, startPoint x: 288, startPoint y: 356, endPoint x: 262, endPoint y: 351, distance: 26.1
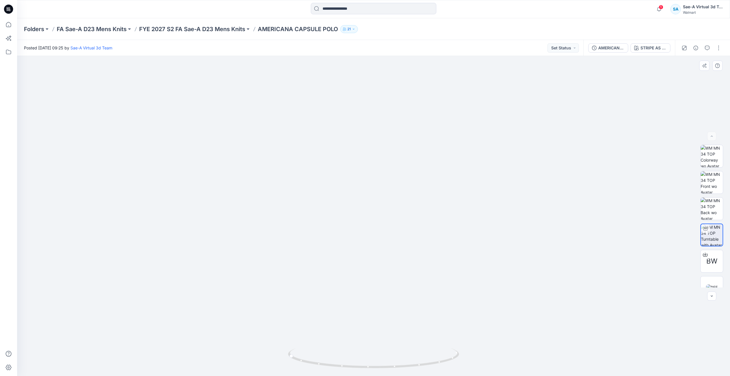
click at [262, 351] on img at bounding box center [374, 213] width 480 height 324
drag, startPoint x: 293, startPoint y: 356, endPoint x: 382, endPoint y: 360, distance: 89.6
click at [382, 360] on icon at bounding box center [374, 358] width 173 height 21
click at [13, 26] on icon at bounding box center [8, 24] width 13 height 13
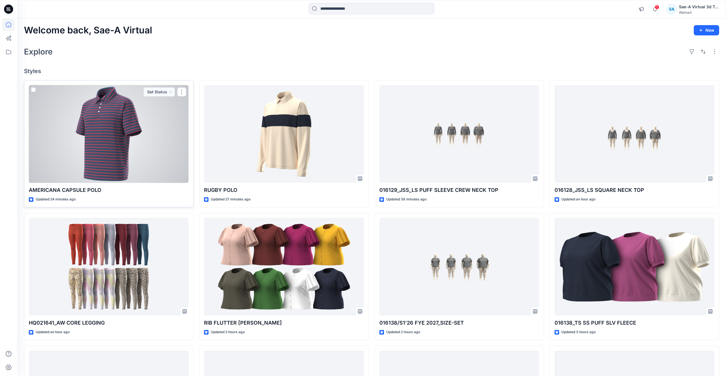
click at [110, 157] on div at bounding box center [109, 134] width 160 height 98
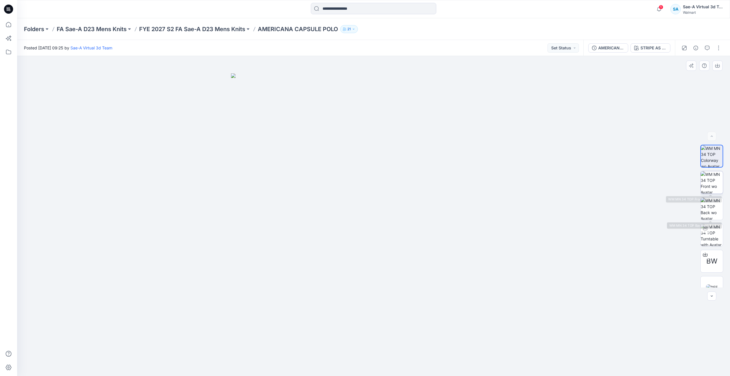
click at [710, 176] on img at bounding box center [712, 182] width 22 height 22
click at [713, 233] on img at bounding box center [712, 235] width 22 height 22
drag, startPoint x: 376, startPoint y: 365, endPoint x: 293, endPoint y: 340, distance: 86.8
click at [293, 340] on div at bounding box center [373, 216] width 713 height 320
drag, startPoint x: 393, startPoint y: 160, endPoint x: 393, endPoint y: 232, distance: 71.6
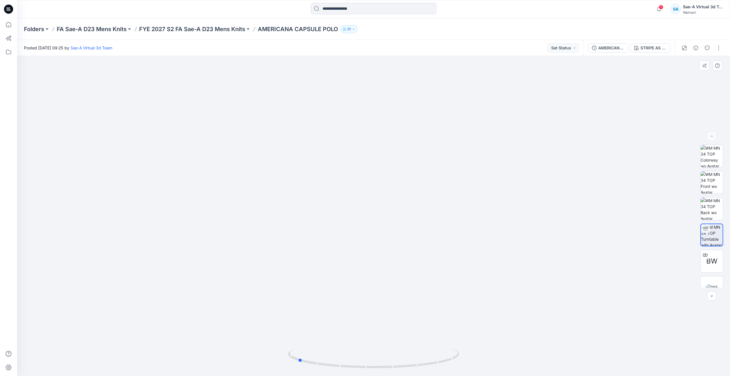
drag, startPoint x: 291, startPoint y: 358, endPoint x: 299, endPoint y: 335, distance: 24.5
click at [299, 335] on div at bounding box center [373, 216] width 713 height 320
click at [11, 23] on icon at bounding box center [8, 24] width 13 height 13
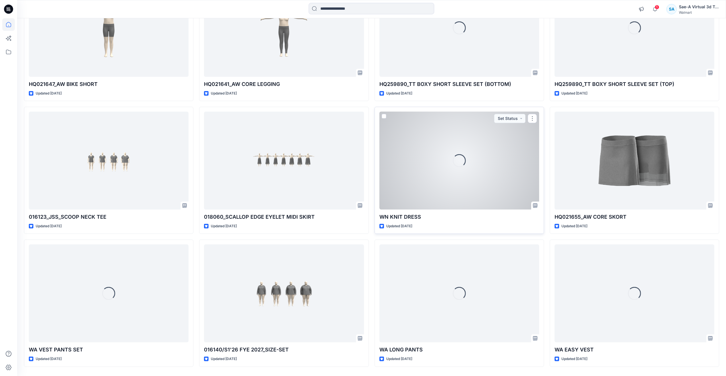
scroll to position [920, 0]
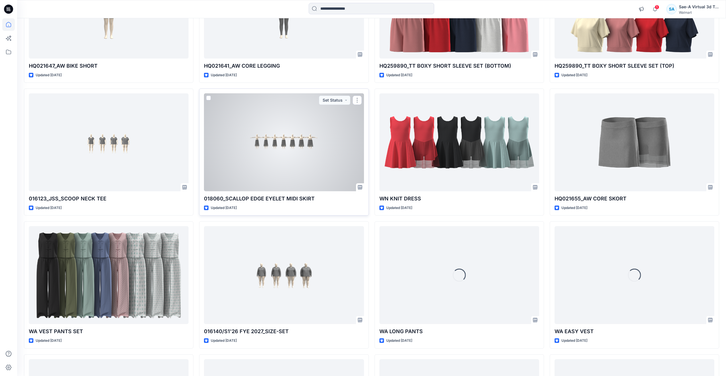
click at [288, 165] on div at bounding box center [284, 142] width 160 height 98
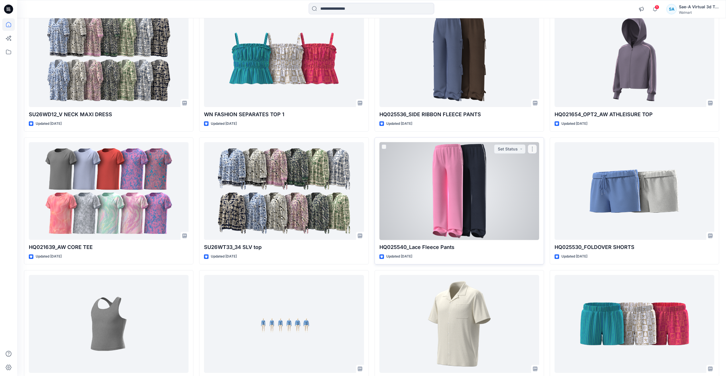
scroll to position [1859, 0]
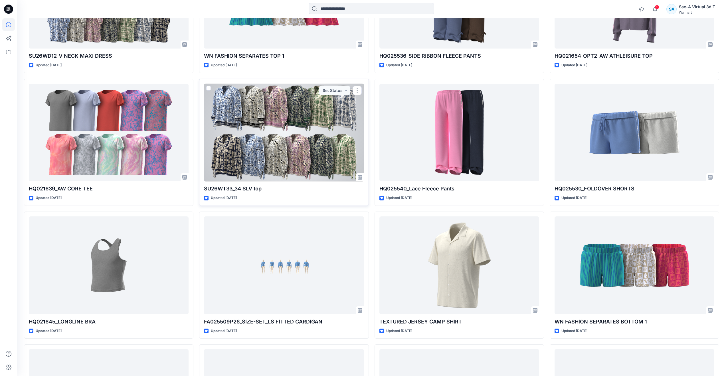
click at [273, 153] on div at bounding box center [284, 133] width 160 height 98
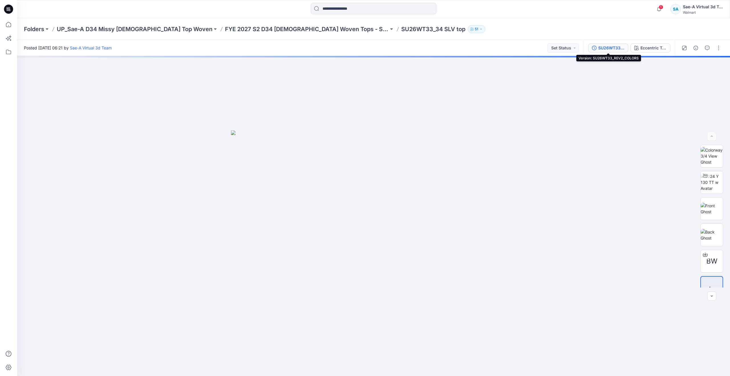
click at [613, 47] on div "SU26WT33_REV2_COLORS" at bounding box center [611, 48] width 26 height 6
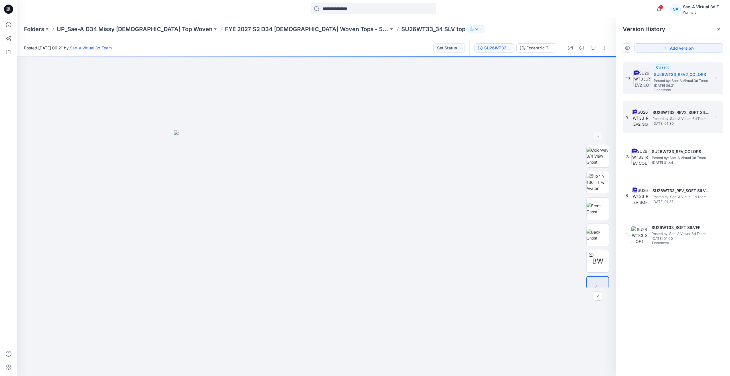
click at [657, 110] on h5 "SU26WT33_REV2_SOFT SILVER" at bounding box center [680, 112] width 57 height 7
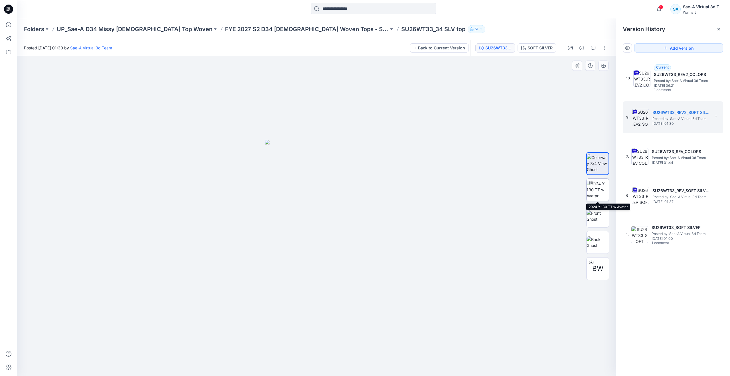
click at [600, 188] on img at bounding box center [598, 189] width 22 height 18
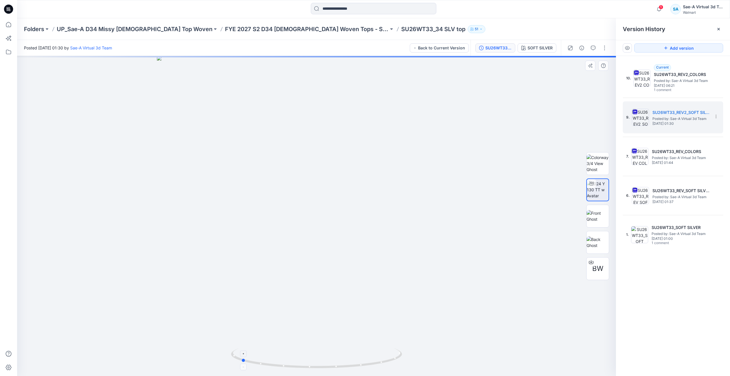
drag, startPoint x: 317, startPoint y: 367, endPoint x: 241, endPoint y: 354, distance: 76.8
click at [241, 354] on icon at bounding box center [317, 358] width 173 height 21
drag, startPoint x: 243, startPoint y: 360, endPoint x: 148, endPoint y: 335, distance: 97.7
click at [148, 335] on div at bounding box center [316, 216] width 599 height 320
drag, startPoint x: 317, startPoint y: 367, endPoint x: 376, endPoint y: 364, distance: 59.4
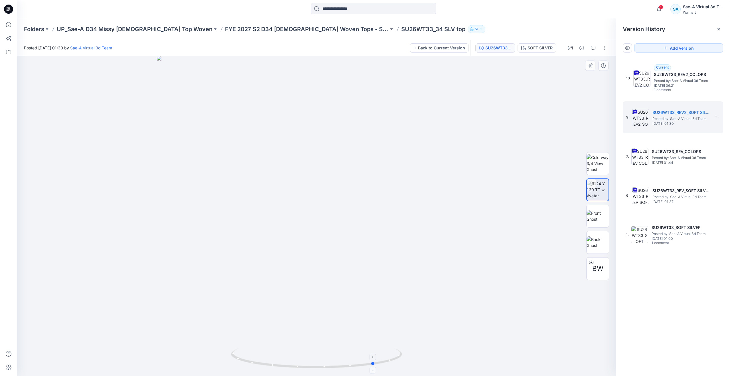
click at [376, 364] on icon at bounding box center [317, 358] width 173 height 21
click at [7, 26] on icon at bounding box center [8, 24] width 13 height 13
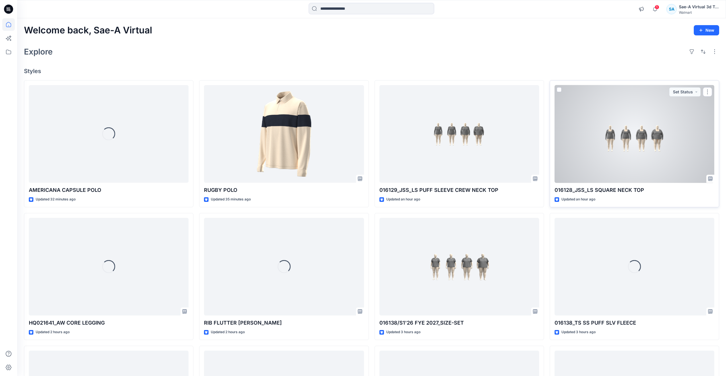
click at [573, 145] on div at bounding box center [634, 134] width 160 height 98
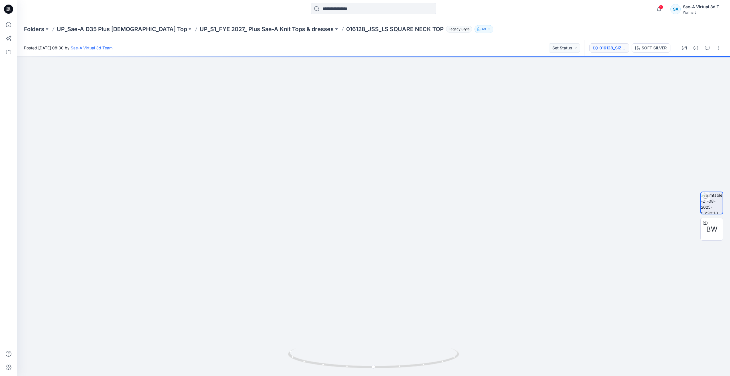
click at [606, 50] on div "016128_SIZE SET_REV_LS SQUARE NECK TOP" at bounding box center [612, 48] width 26 height 6
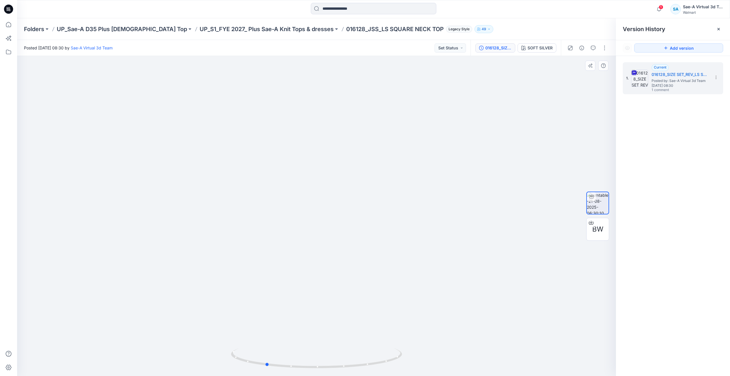
drag, startPoint x: 323, startPoint y: 366, endPoint x: 443, endPoint y: 328, distance: 125.7
click at [443, 328] on div at bounding box center [316, 216] width 599 height 320
click at [15, 26] on div at bounding box center [8, 188] width 17 height 376
click at [10, 25] on icon at bounding box center [8, 24] width 13 height 13
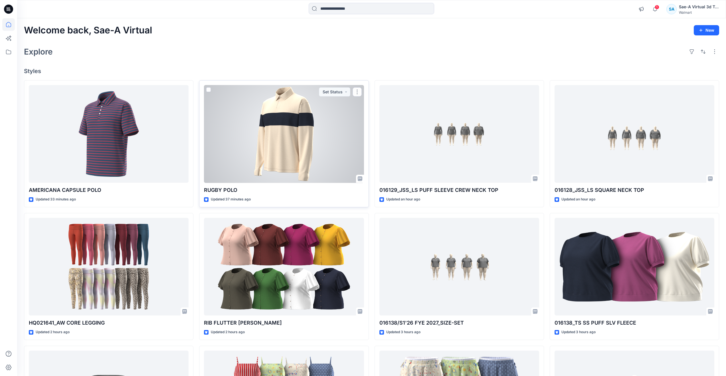
click at [257, 163] on div at bounding box center [284, 134] width 160 height 98
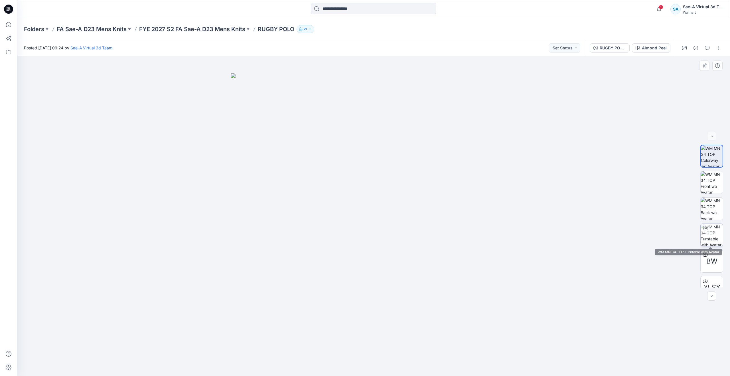
click at [707, 235] on img at bounding box center [712, 235] width 22 height 22
click at [707, 274] on img at bounding box center [712, 276] width 10 height 6
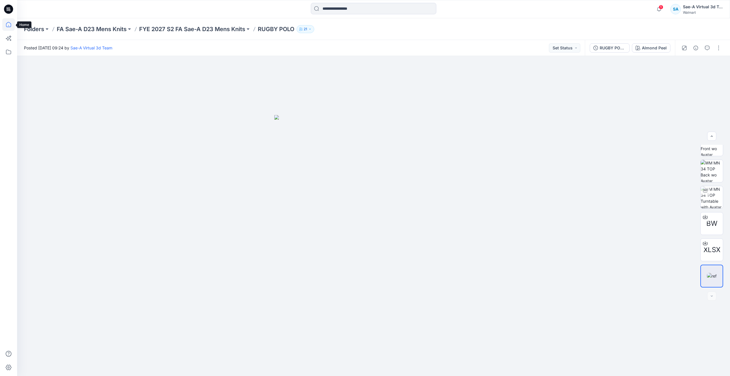
click at [11, 28] on icon at bounding box center [8, 24] width 13 height 13
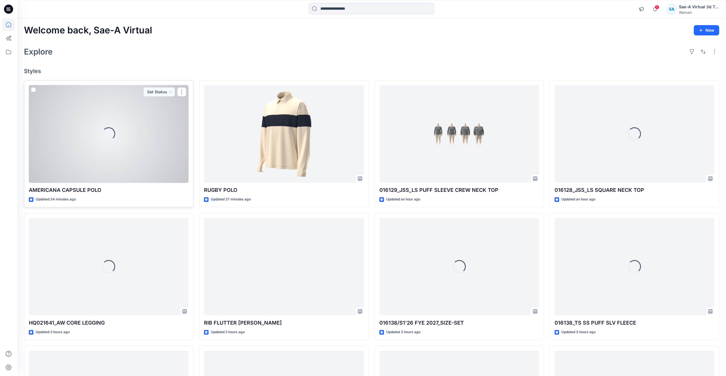
click at [90, 135] on div "Loading..." at bounding box center [109, 134] width 160 height 98
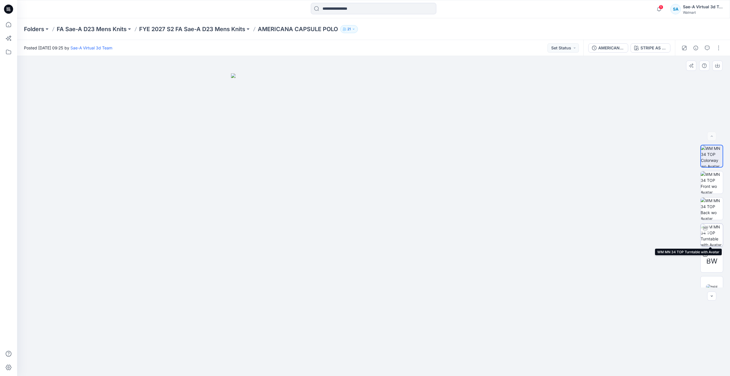
click at [709, 228] on img at bounding box center [712, 235] width 22 height 22
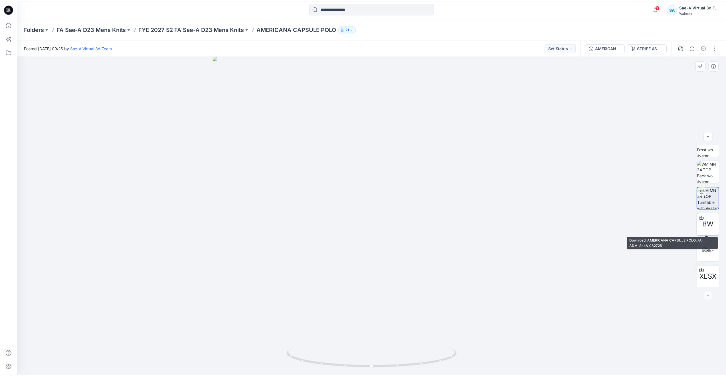
scroll to position [38, 0]
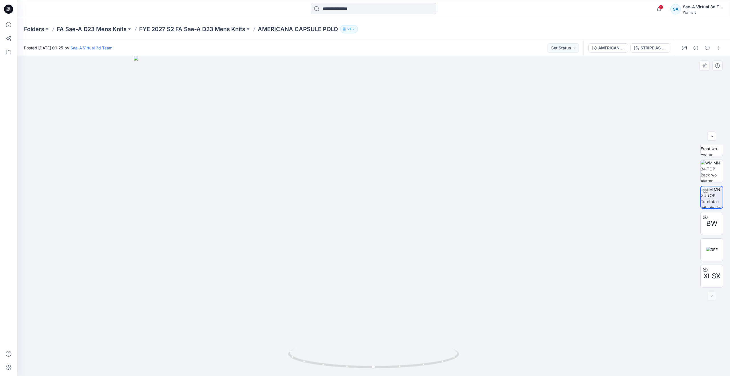
drag, startPoint x: 379, startPoint y: 132, endPoint x: 381, endPoint y: 221, distance: 89.0
drag, startPoint x: 385, startPoint y: 205, endPoint x: 386, endPoint y: 227, distance: 22.0
drag, startPoint x: 388, startPoint y: 247, endPoint x: 383, endPoint y: 284, distance: 36.9
drag, startPoint x: 379, startPoint y: 369, endPoint x: 227, endPoint y: 325, distance: 158.6
click at [227, 325] on div at bounding box center [373, 216] width 713 height 320
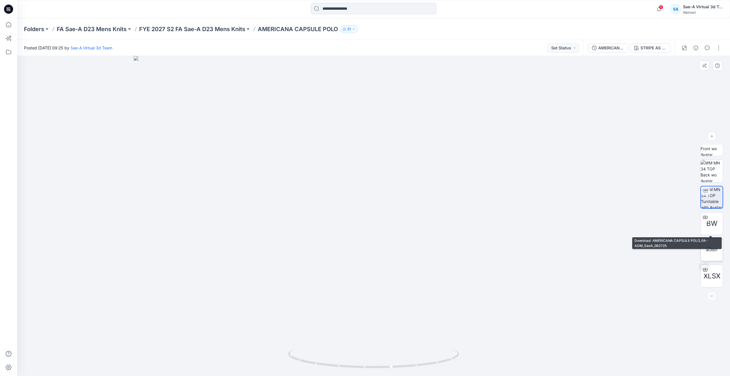
click at [709, 247] on img at bounding box center [712, 249] width 12 height 6
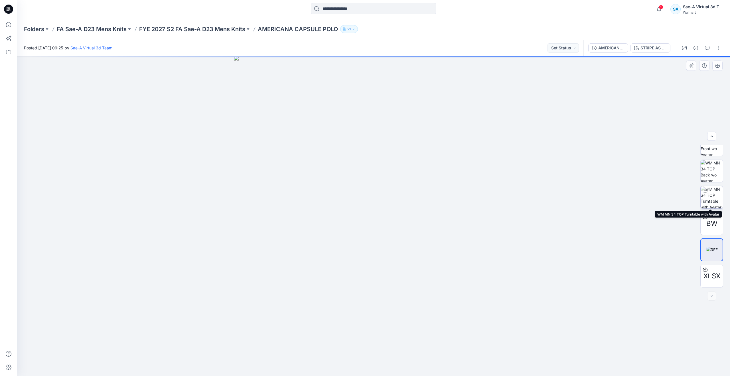
click at [713, 189] on img at bounding box center [712, 197] width 22 height 22
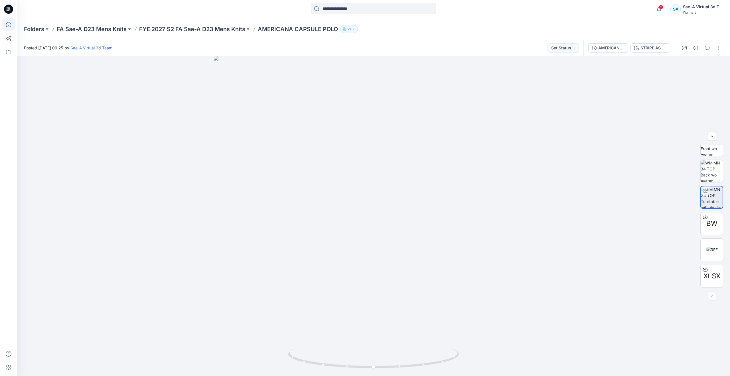
click at [11, 25] on icon at bounding box center [8, 24] width 13 height 13
